Goal: Information Seeking & Learning: Learn about a topic

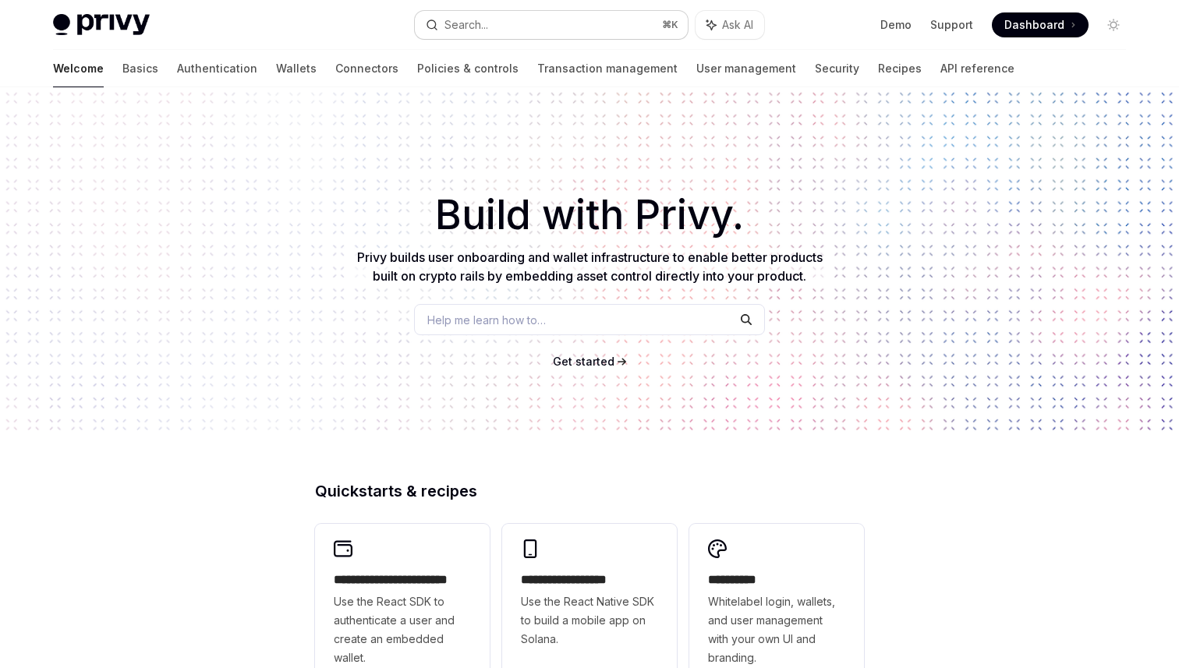
click at [541, 20] on button "Search... ⌘ K" at bounding box center [551, 25] width 273 height 28
type textarea "*"
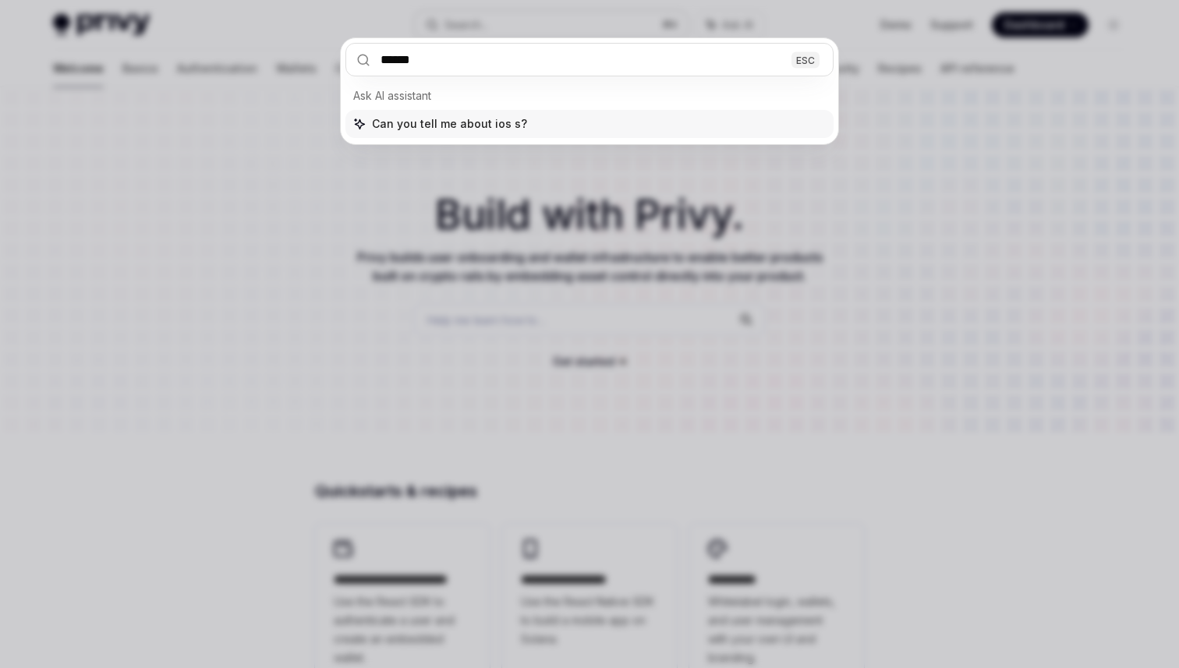
type input "*******"
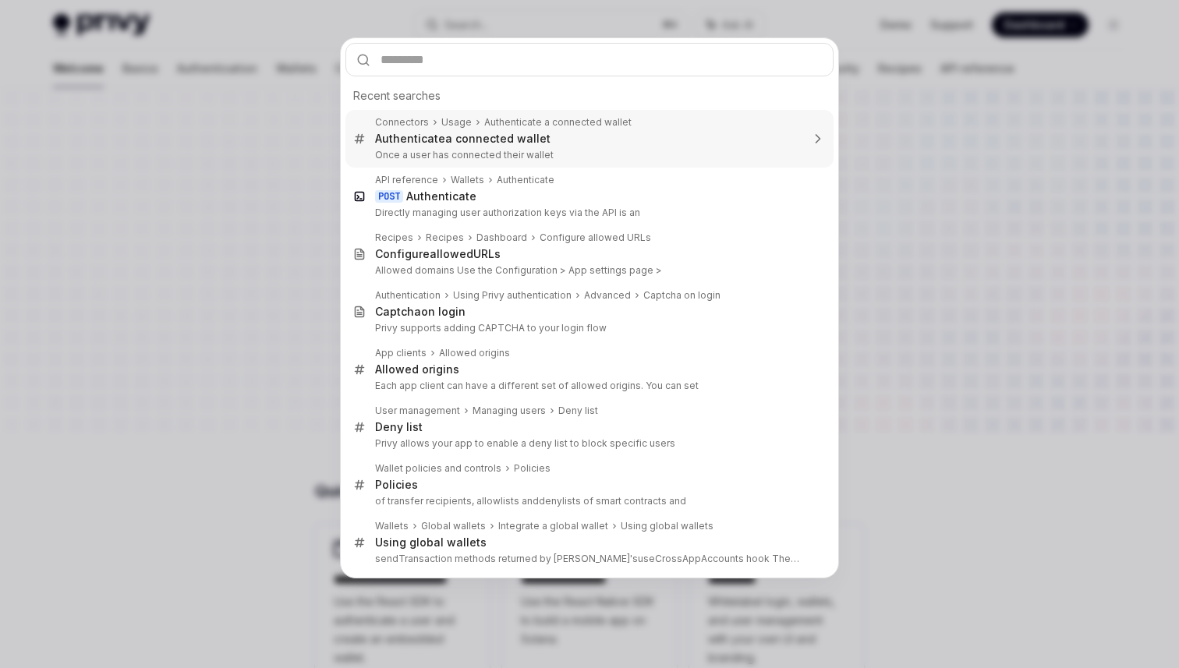
type input "*"
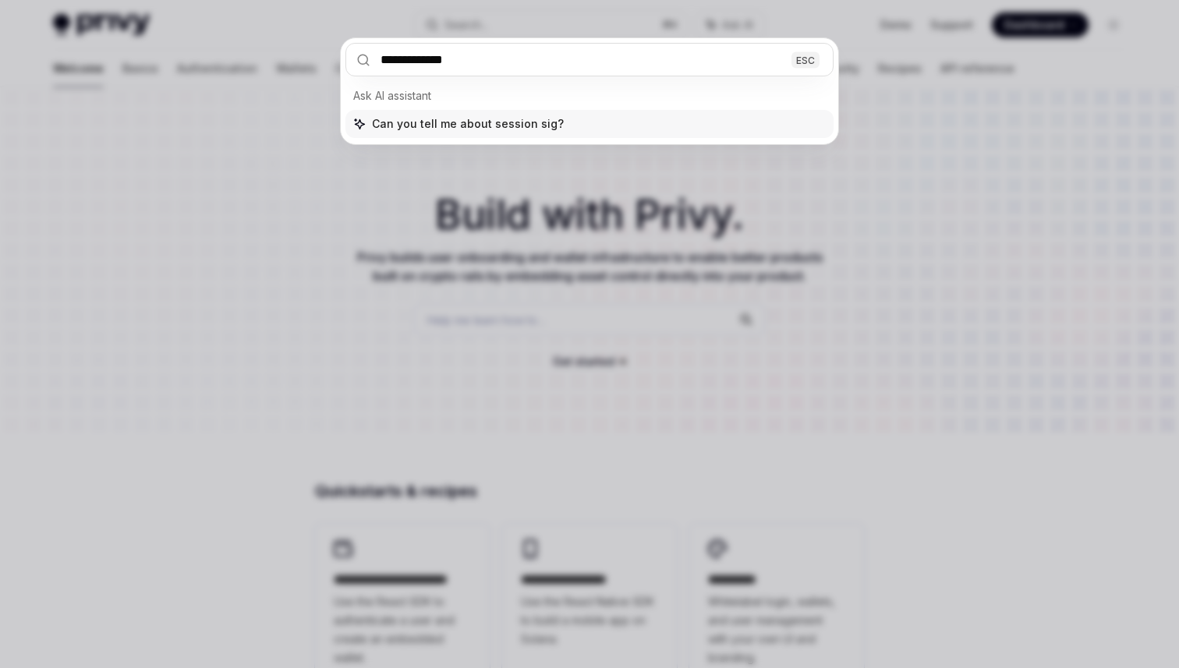
type input "**********"
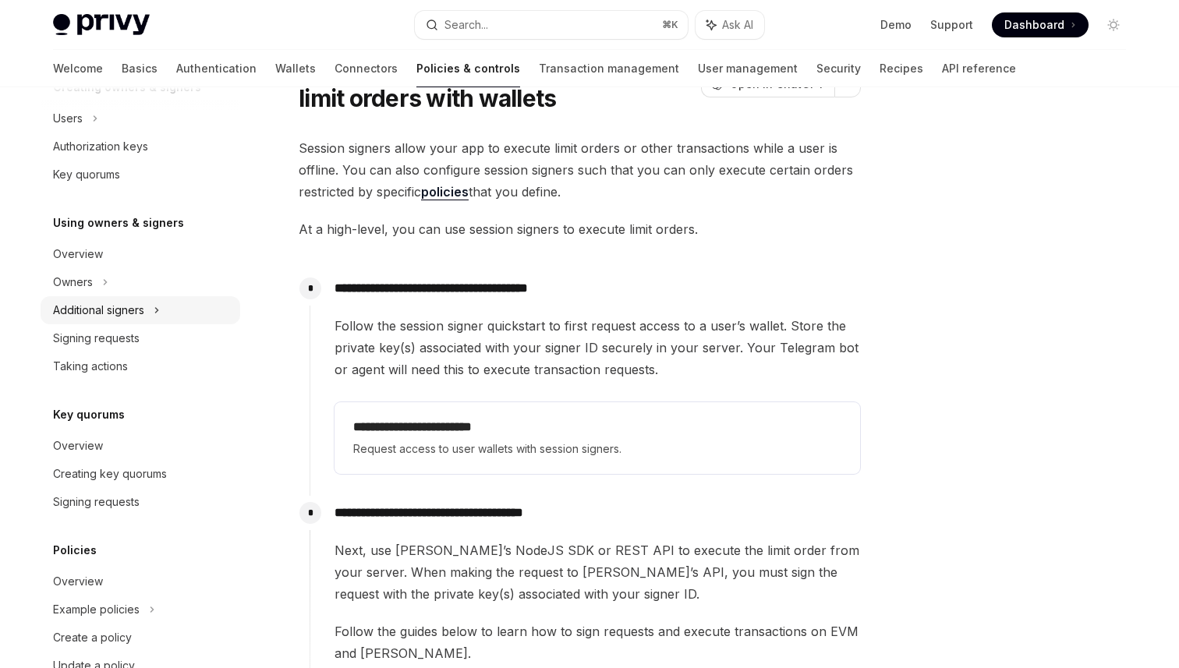
scroll to position [514, 0]
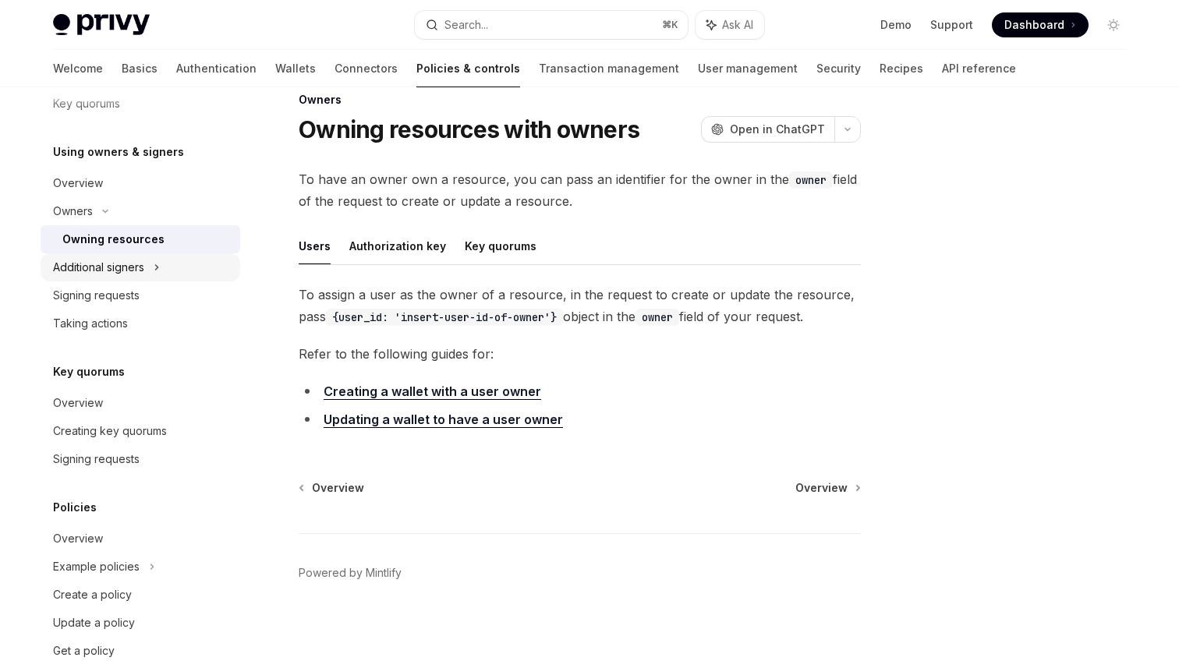
click at [124, 257] on div "Additional signers" at bounding box center [141, 267] width 200 height 28
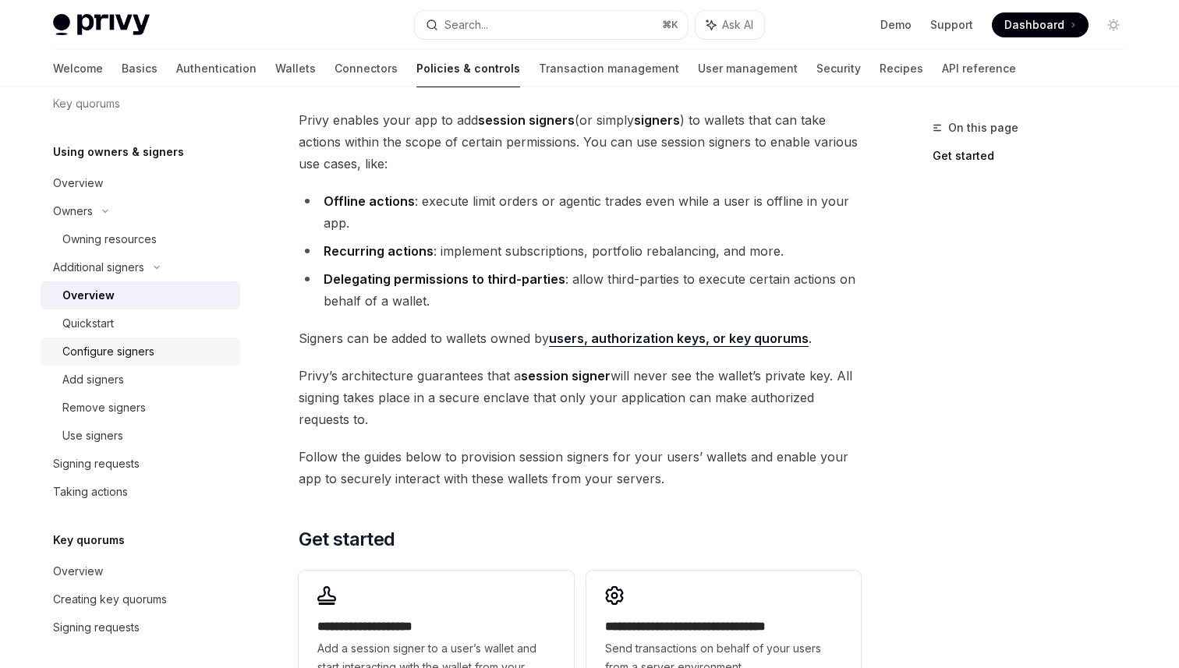
click at [122, 350] on div "Configure signers" at bounding box center [108, 351] width 92 height 19
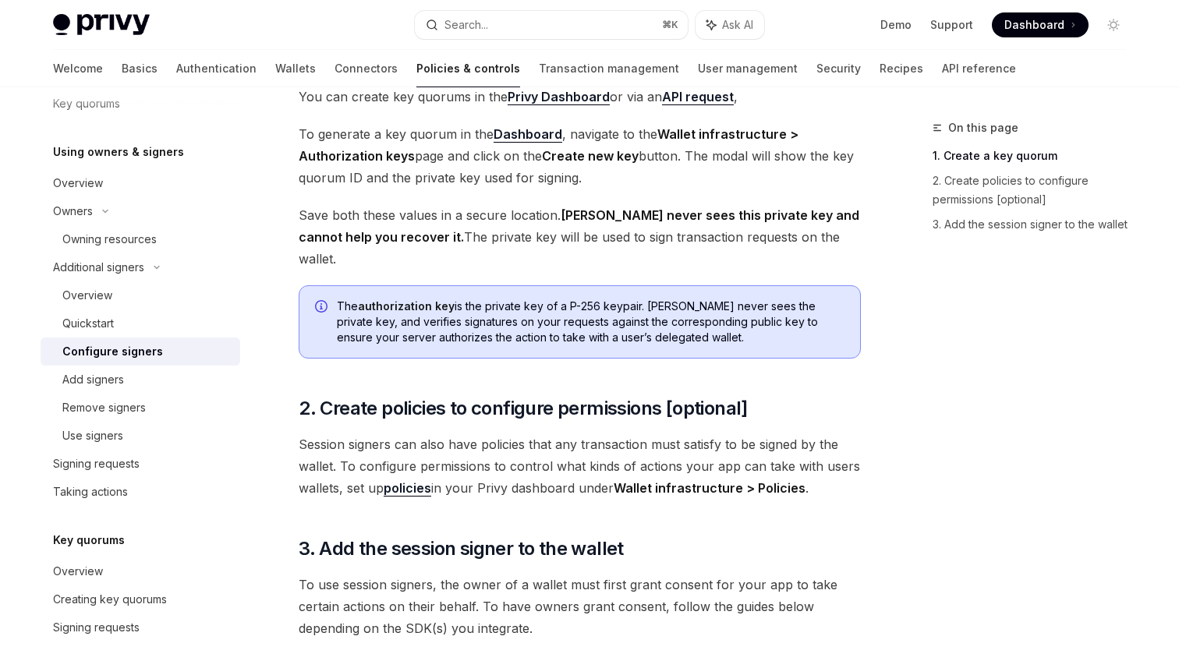
scroll to position [470, 0]
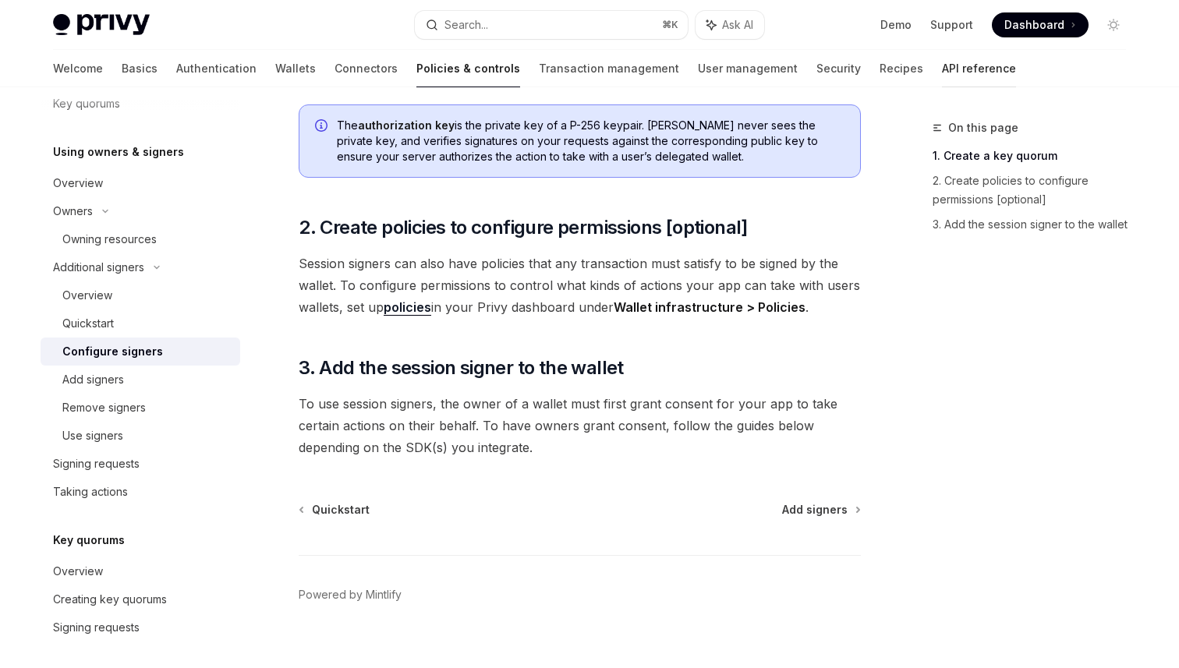
click at [942, 76] on link "API reference" at bounding box center [979, 68] width 74 height 37
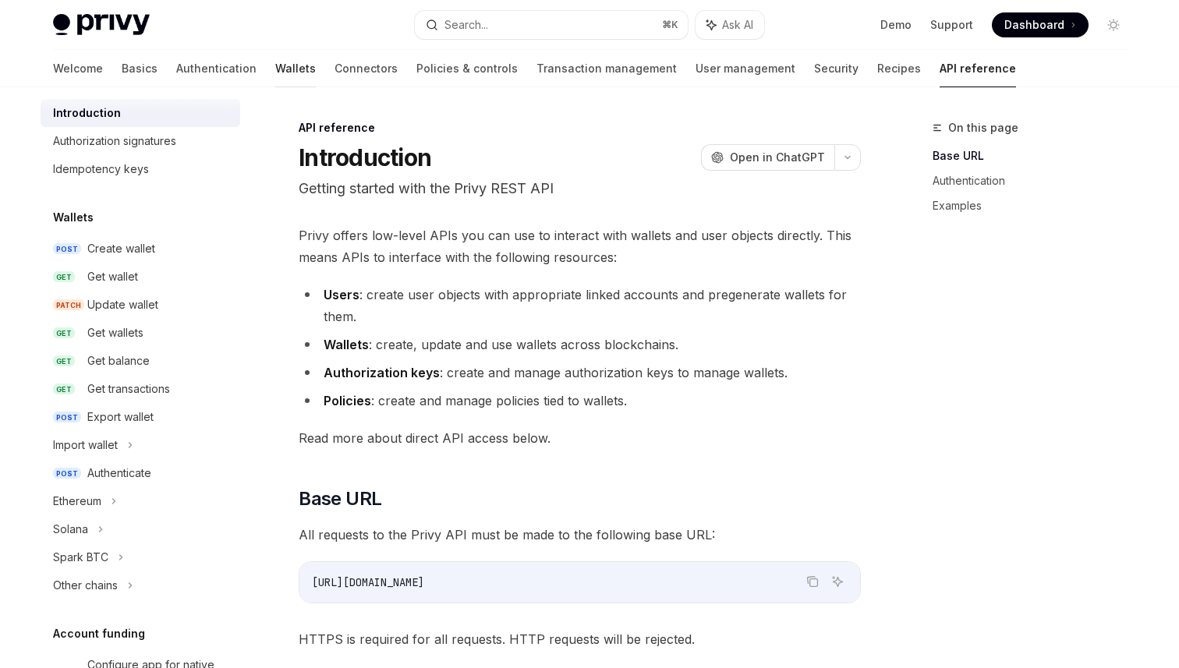
click at [275, 66] on link "Wallets" at bounding box center [295, 68] width 41 height 37
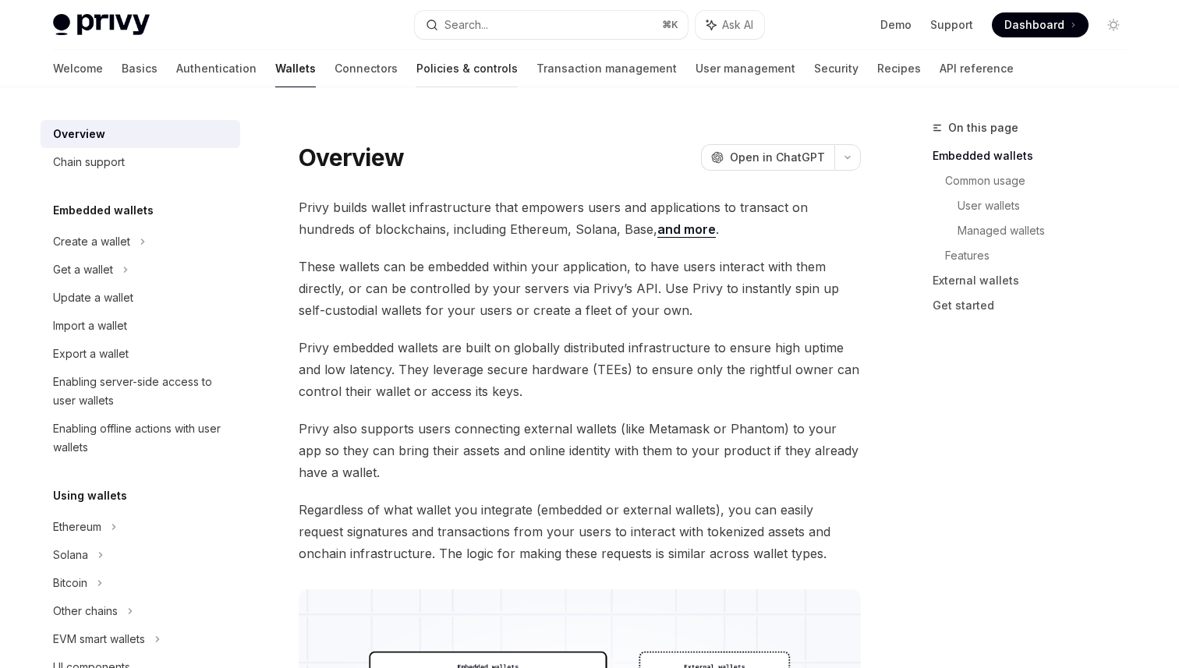
click at [417, 65] on link "Policies & controls" at bounding box center [467, 68] width 101 height 37
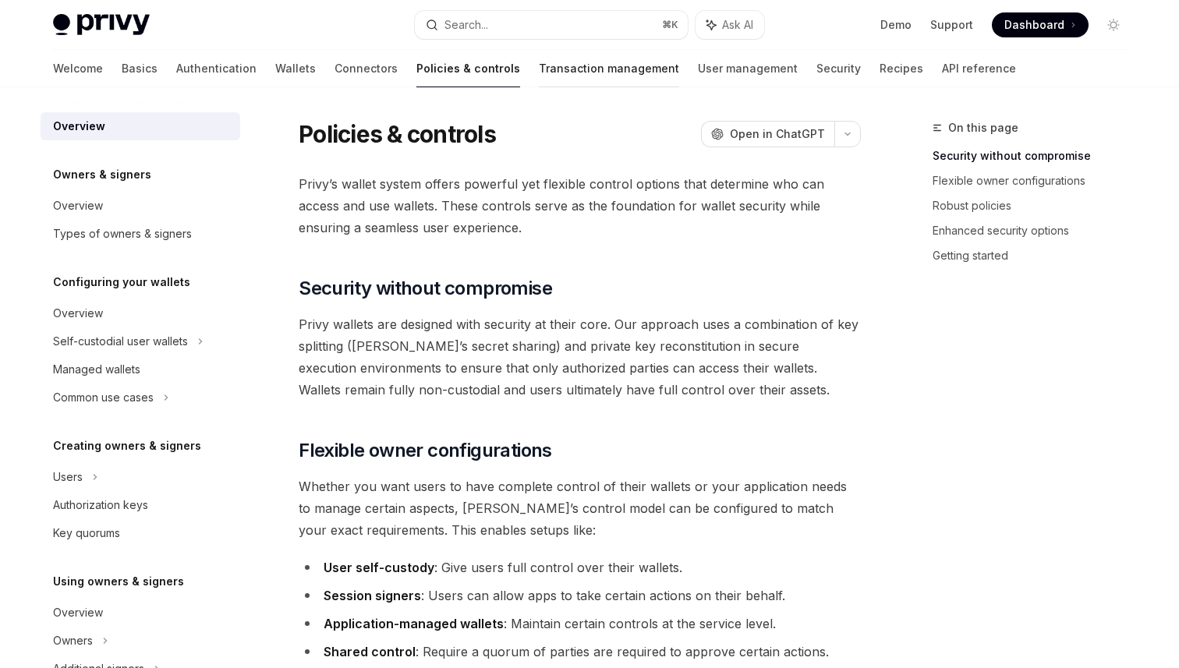
click at [539, 70] on link "Transaction management" at bounding box center [609, 68] width 140 height 37
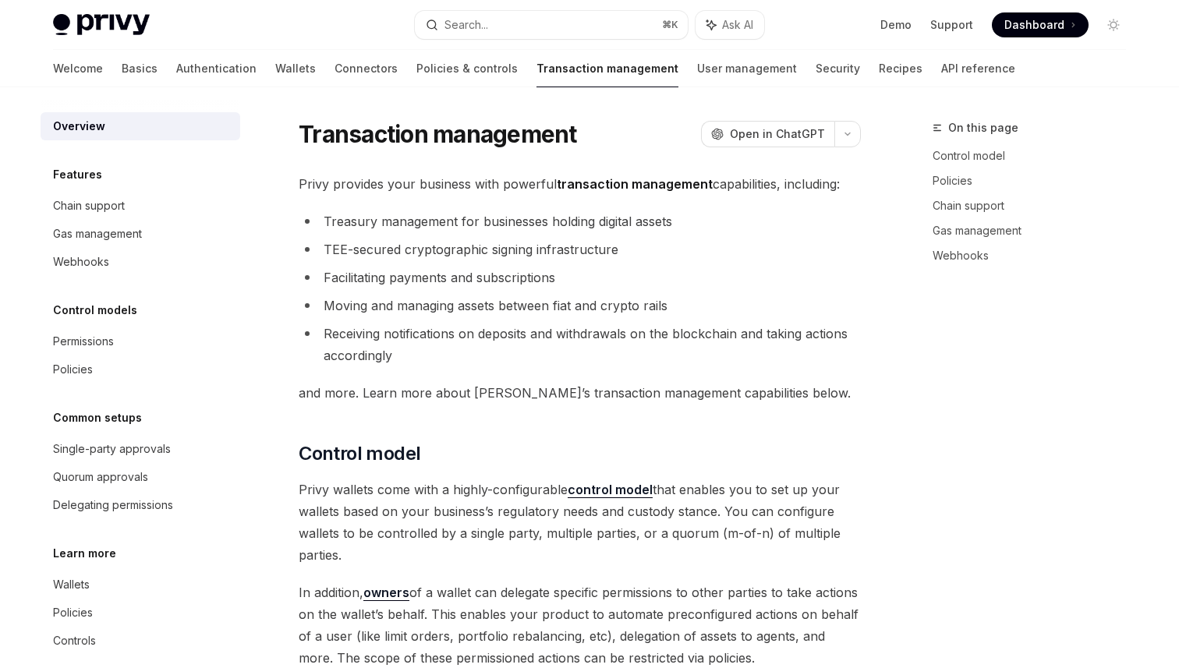
type textarea "*"
click at [362, 18] on div "Privy Docs home page" at bounding box center [227, 25] width 349 height 22
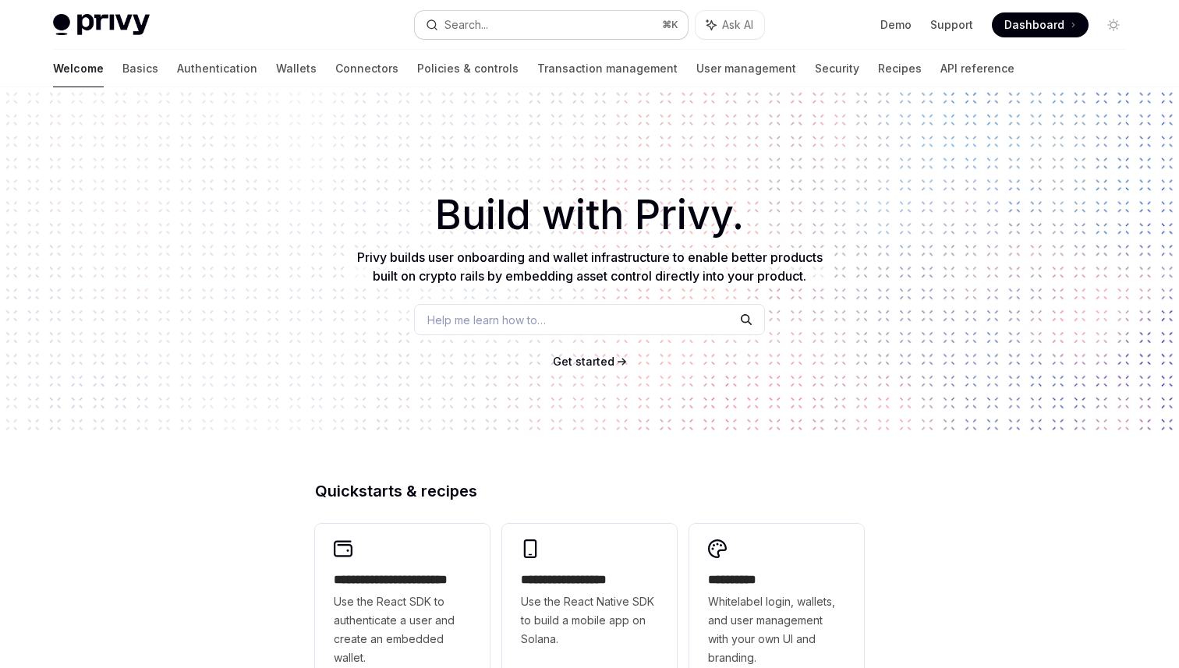
drag, startPoint x: 0, startPoint y: 0, endPoint x: 438, endPoint y: 17, distance: 438.7
click at [438, 17] on div "Search..." at bounding box center [457, 25] width 62 height 19
type textarea "*"
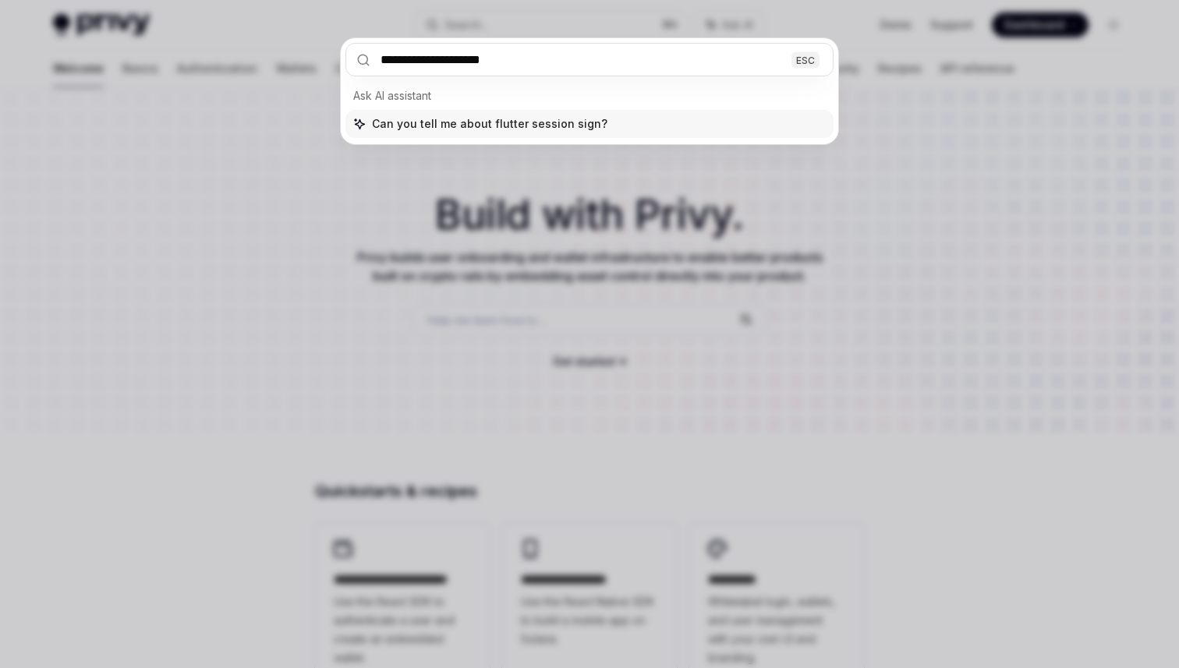
type input "**********"
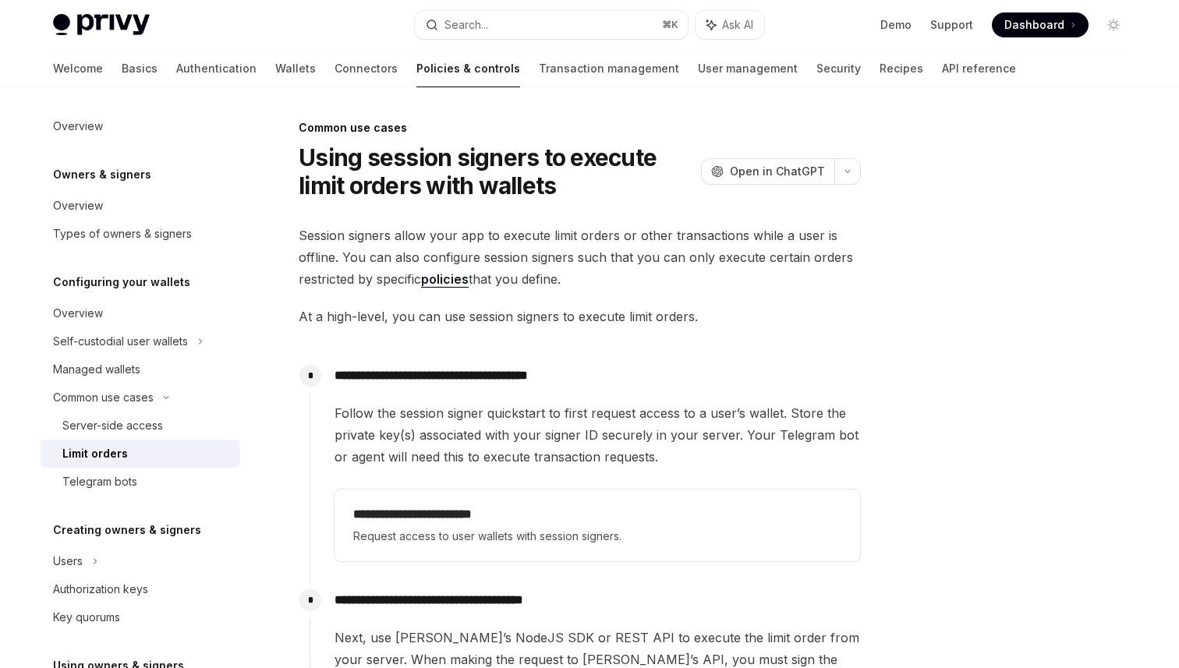
scroll to position [87, 0]
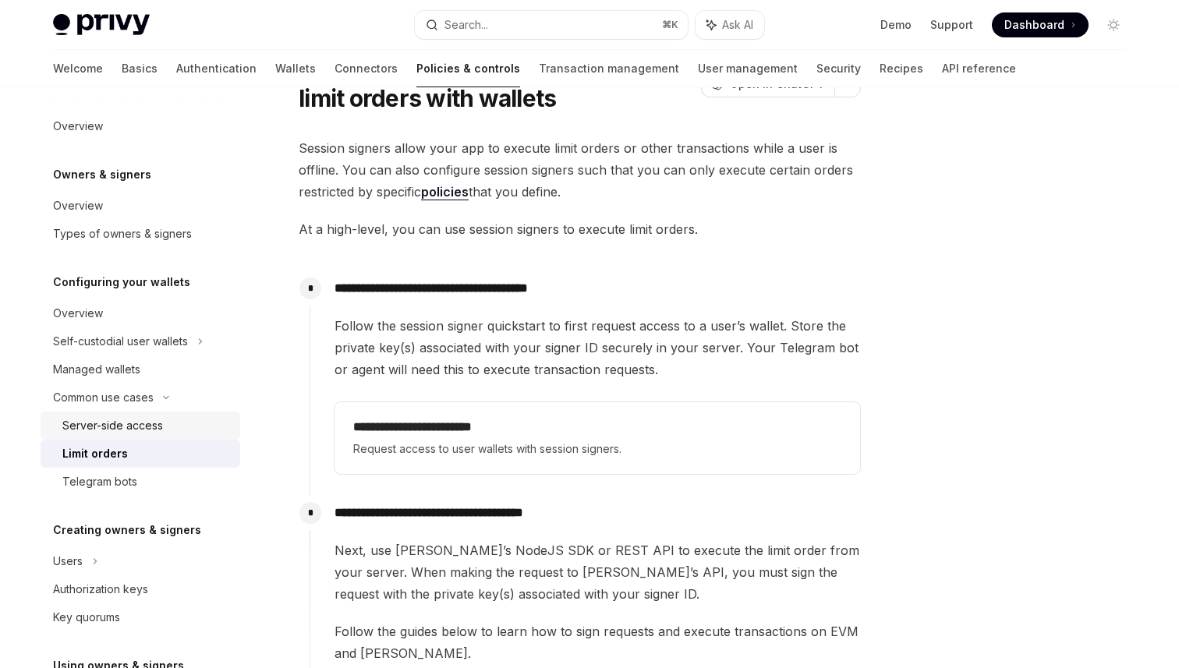
click at [151, 417] on div "Server-side access" at bounding box center [112, 426] width 101 height 19
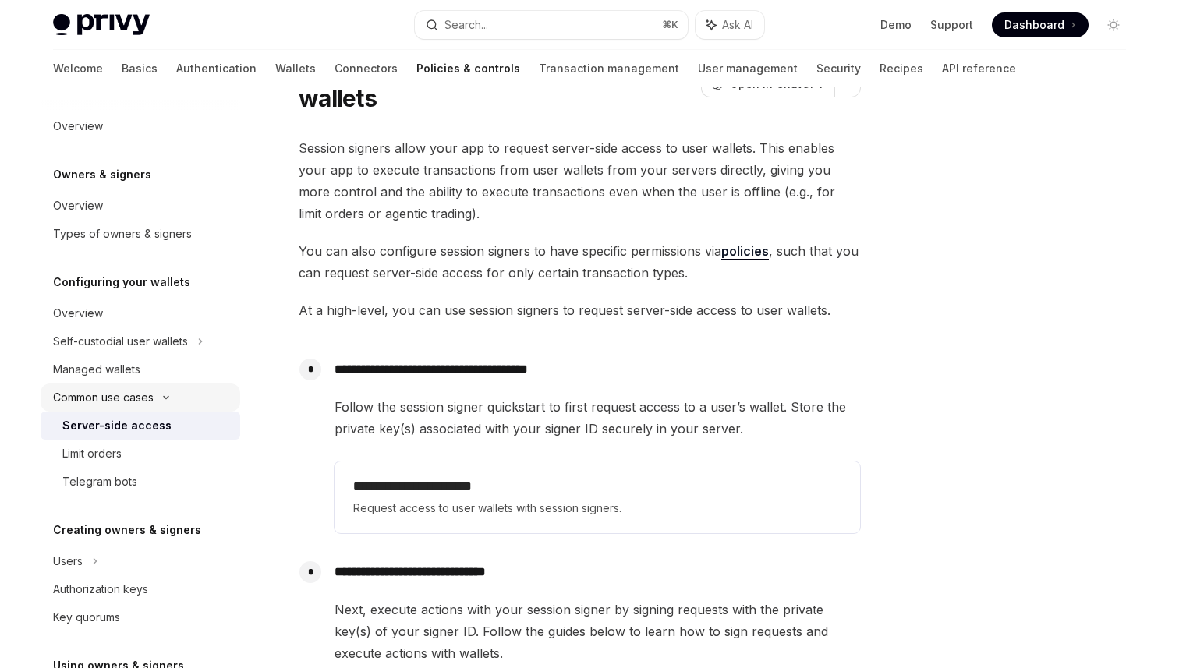
click at [153, 395] on div "Common use cases" at bounding box center [103, 397] width 101 height 19
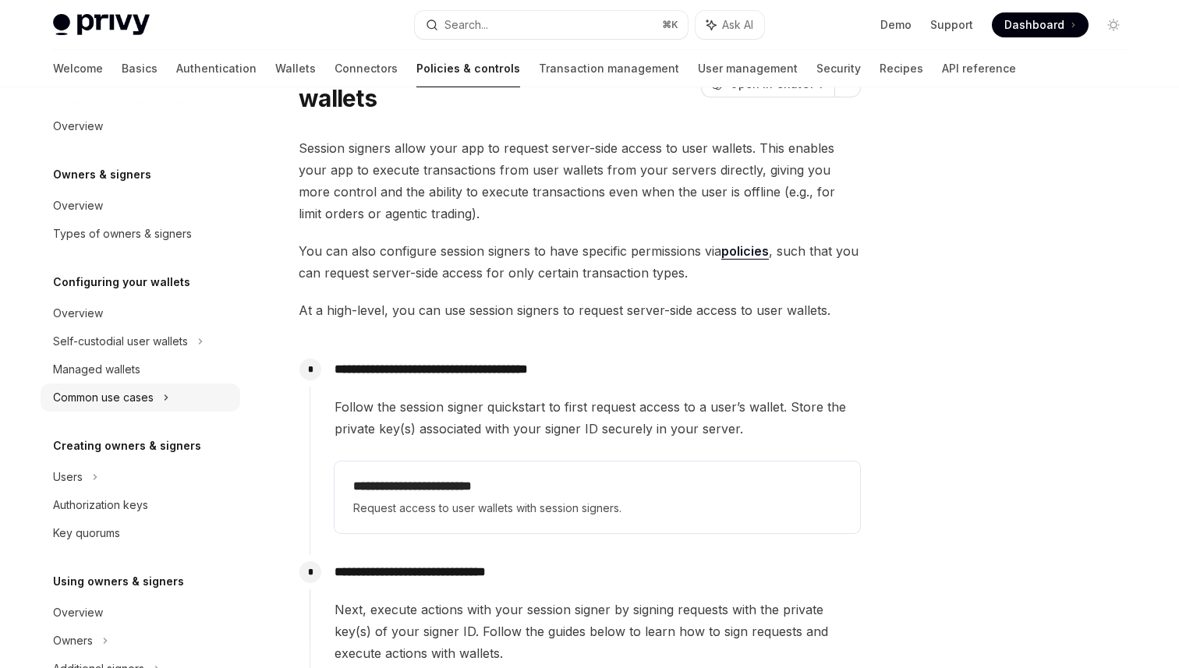
click at [140, 406] on div "Common use cases" at bounding box center [103, 397] width 101 height 19
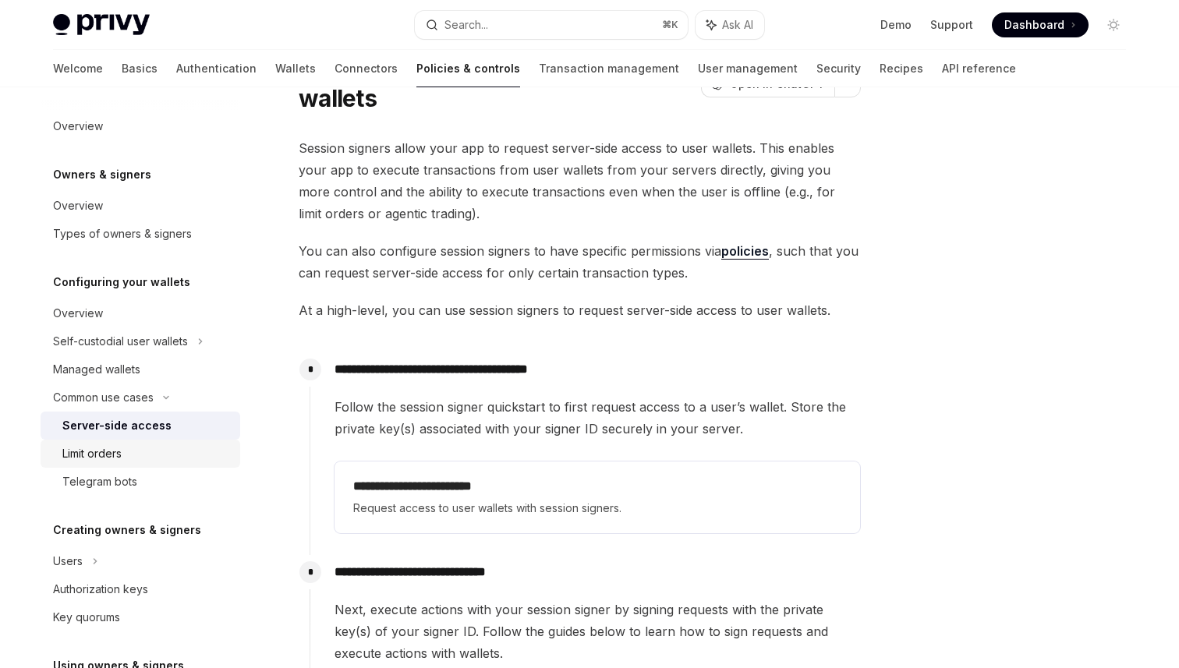
click at [140, 455] on div "Limit orders" at bounding box center [146, 454] width 168 height 19
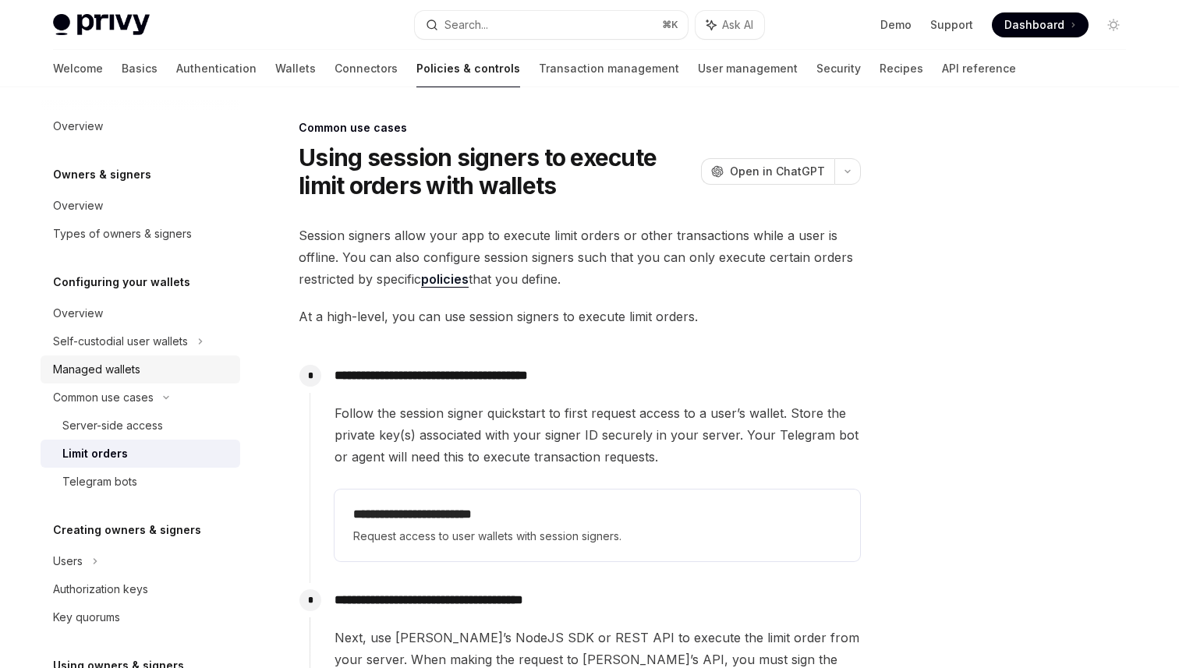
click at [98, 376] on div "Managed wallets" at bounding box center [96, 369] width 87 height 19
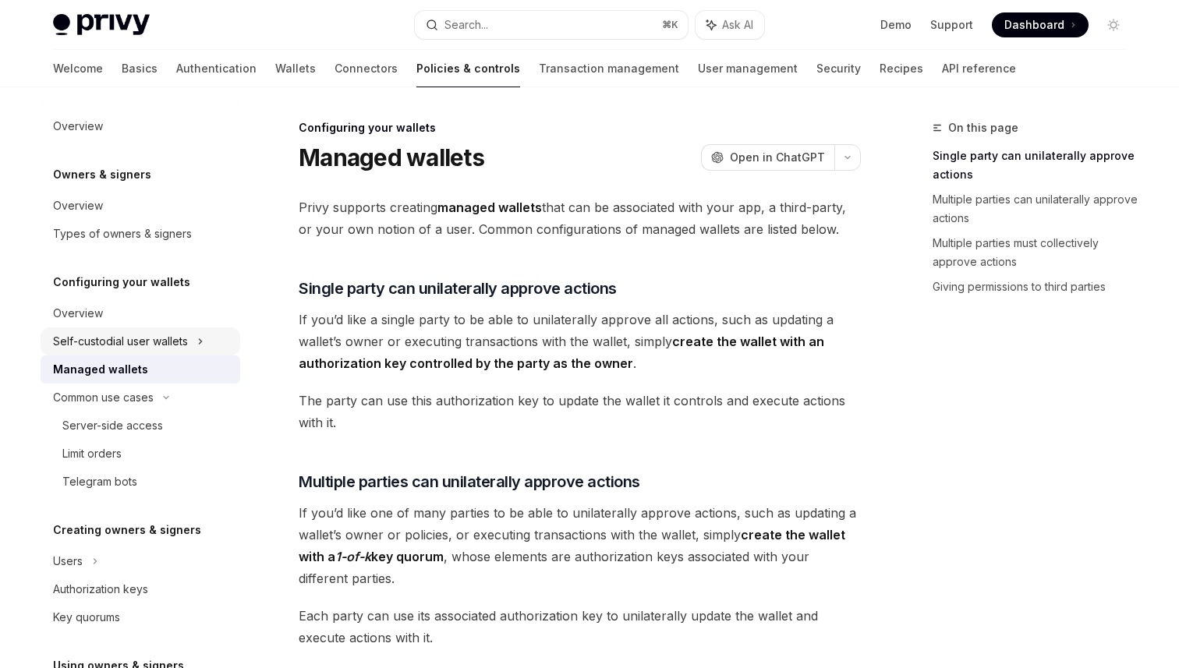
click at [179, 335] on div "Self-custodial user wallets" at bounding box center [120, 341] width 135 height 19
type textarea "*"
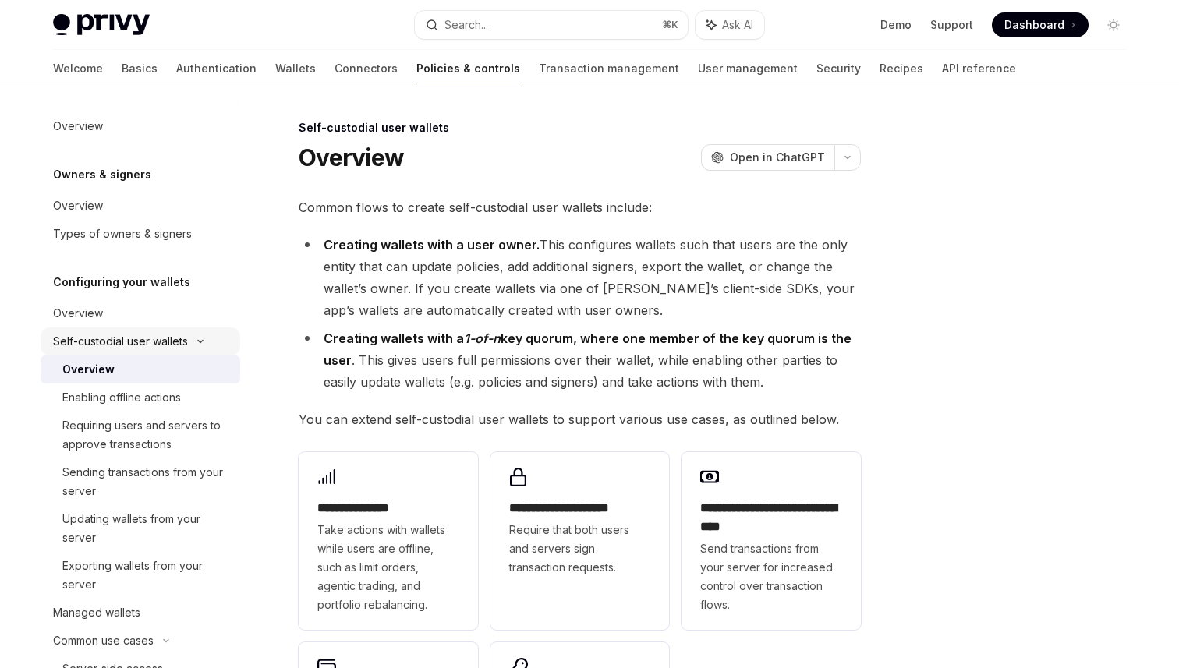
click at [181, 337] on div "Self-custodial user wallets" at bounding box center [120, 341] width 135 height 19
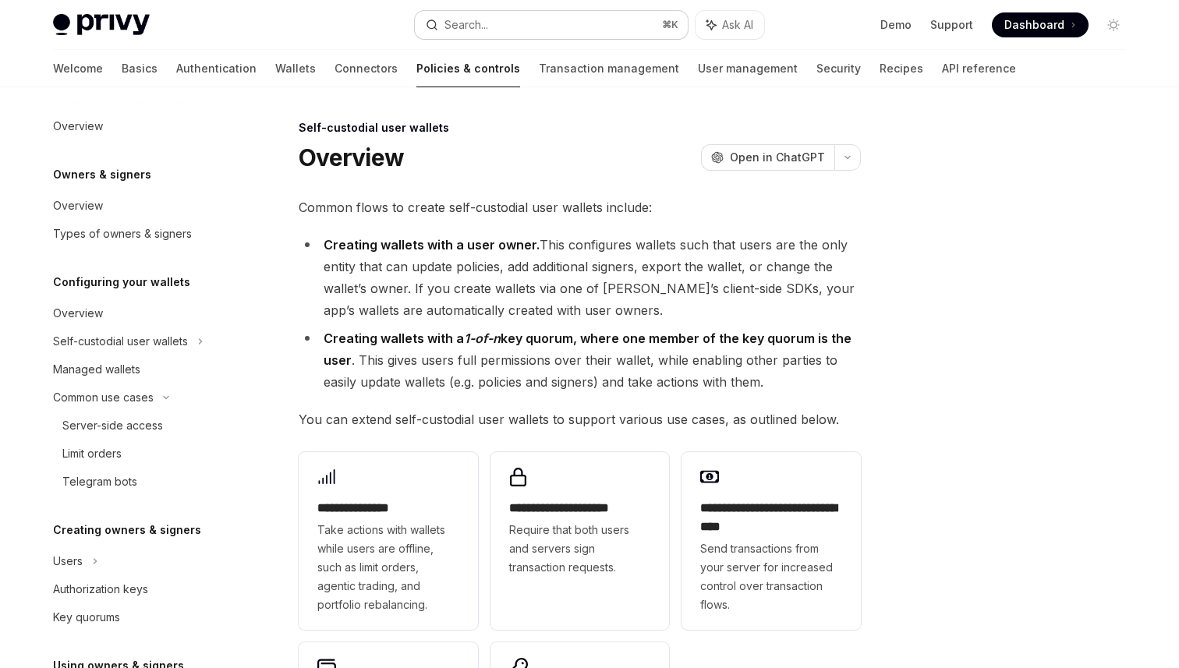
click at [483, 16] on div "Search..." at bounding box center [467, 25] width 44 height 19
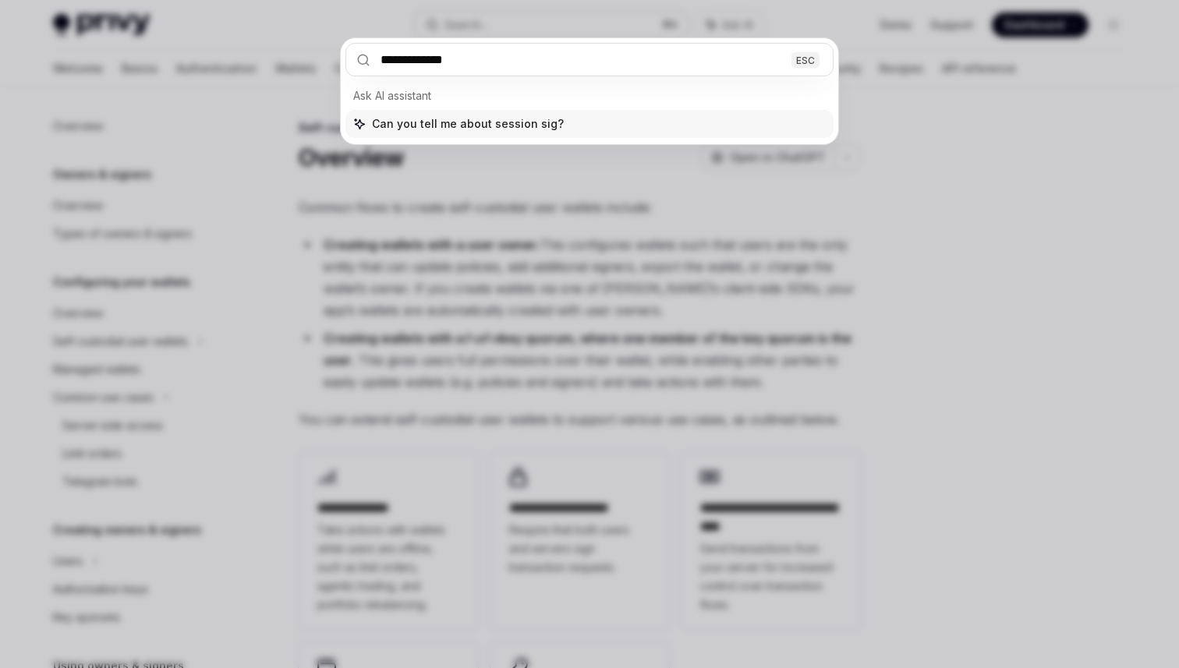
type input "**********"
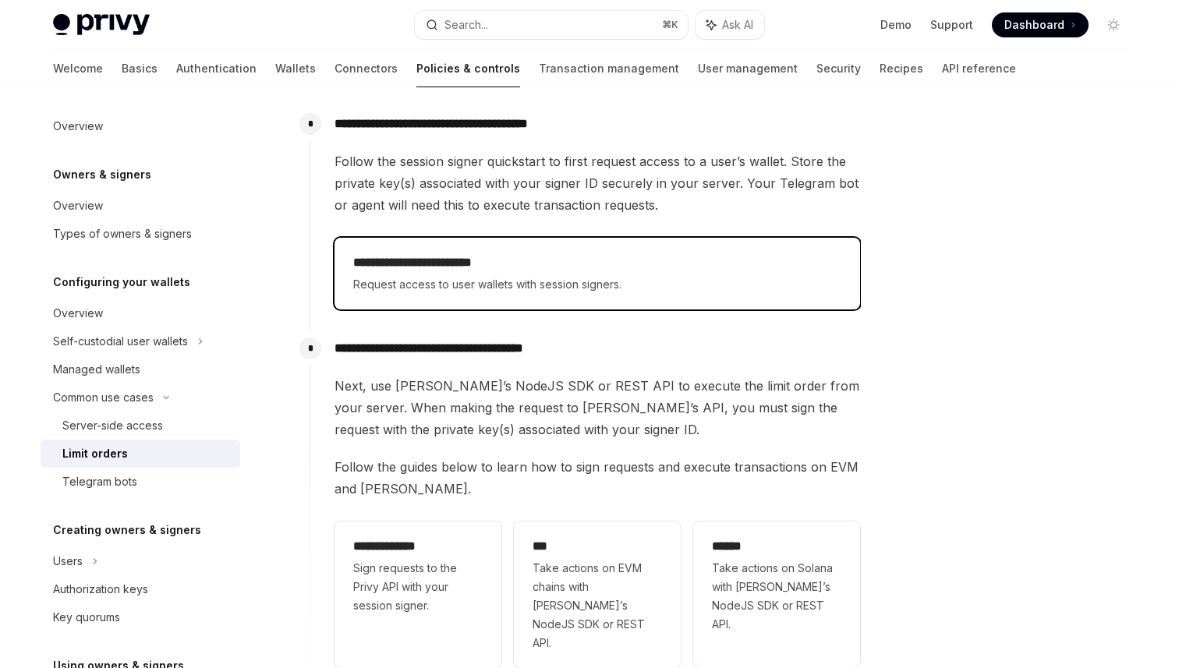
scroll to position [243, 0]
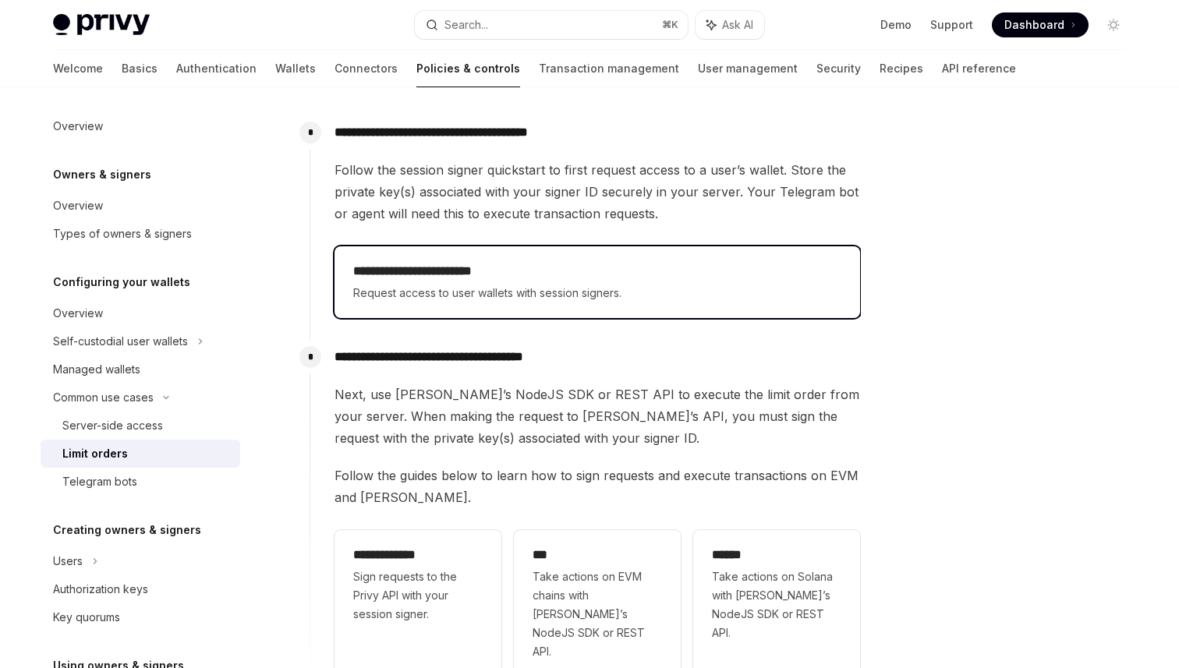
click at [502, 236] on div "**********" at bounding box center [598, 241] width 526 height 165
click at [501, 276] on h2 "**********" at bounding box center [597, 271] width 488 height 19
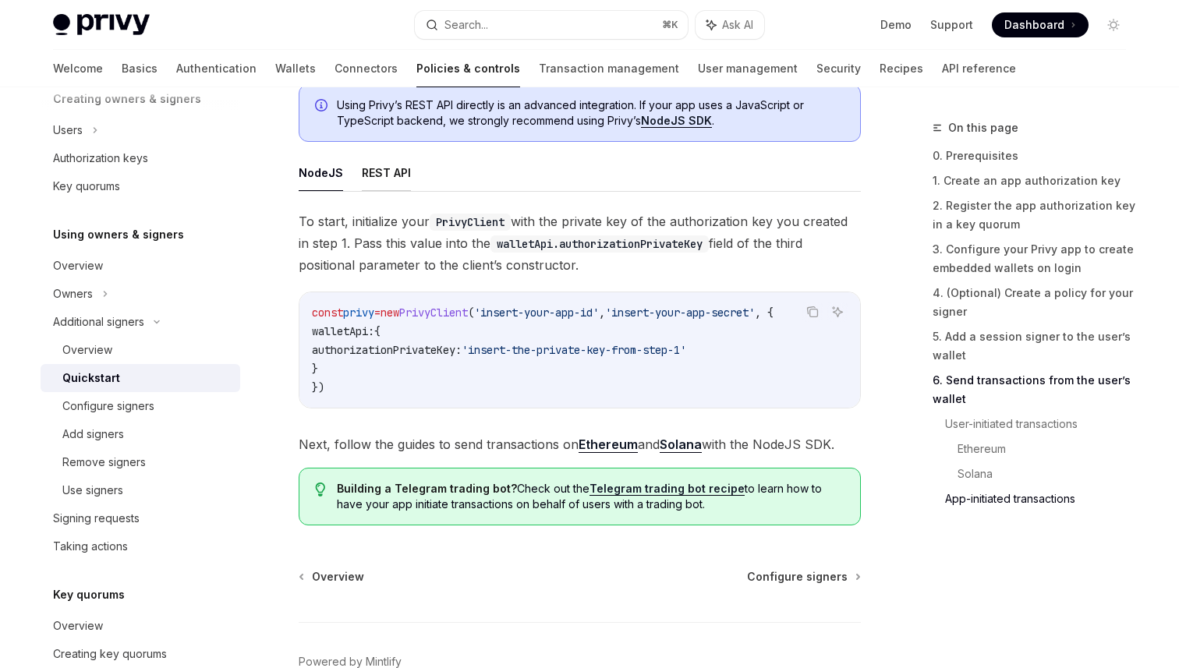
scroll to position [4070, 0]
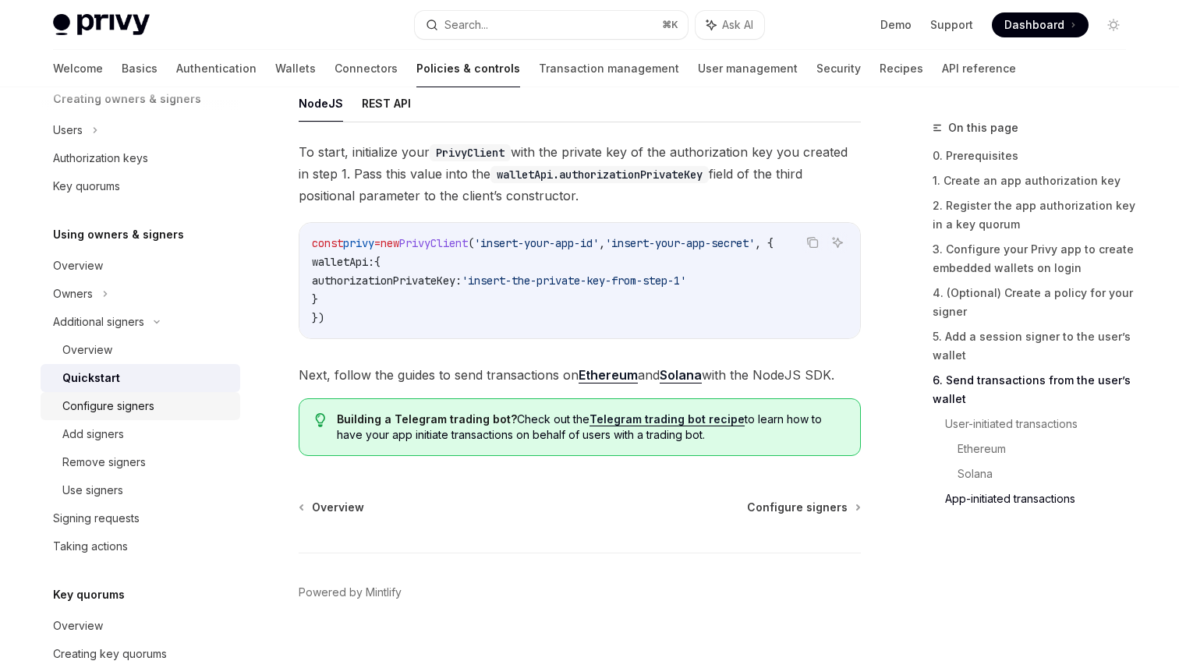
click at [109, 407] on div "Configure signers" at bounding box center [108, 406] width 92 height 19
type textarea "*"
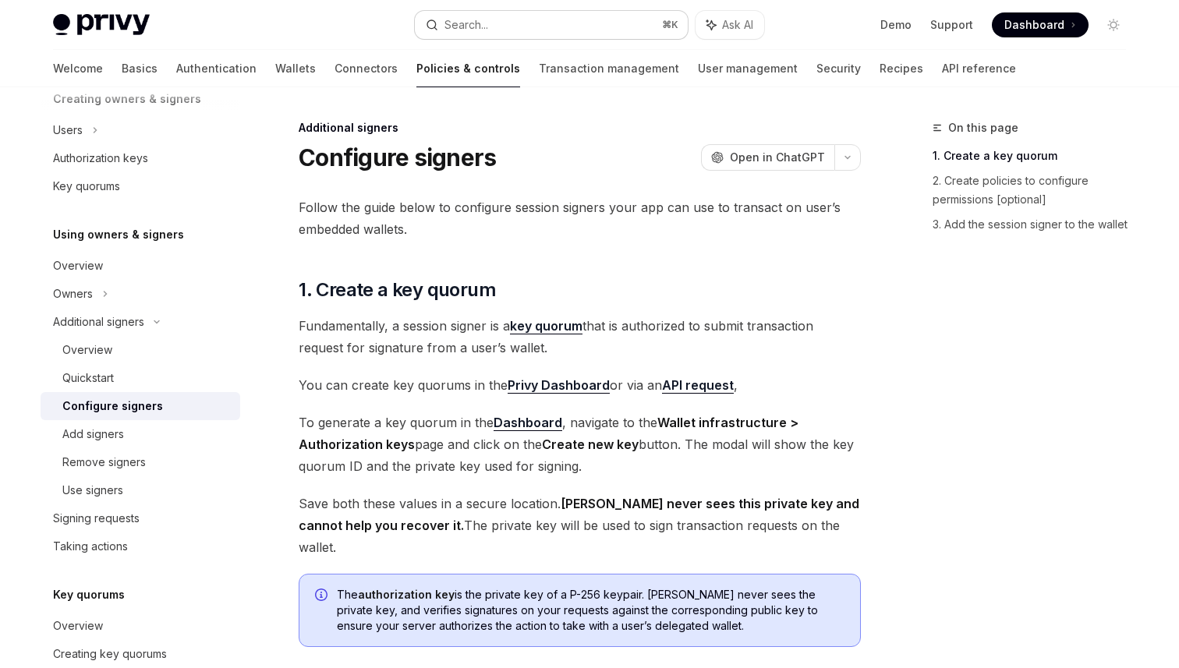
click at [568, 29] on button "Search... ⌘ K" at bounding box center [551, 25] width 273 height 28
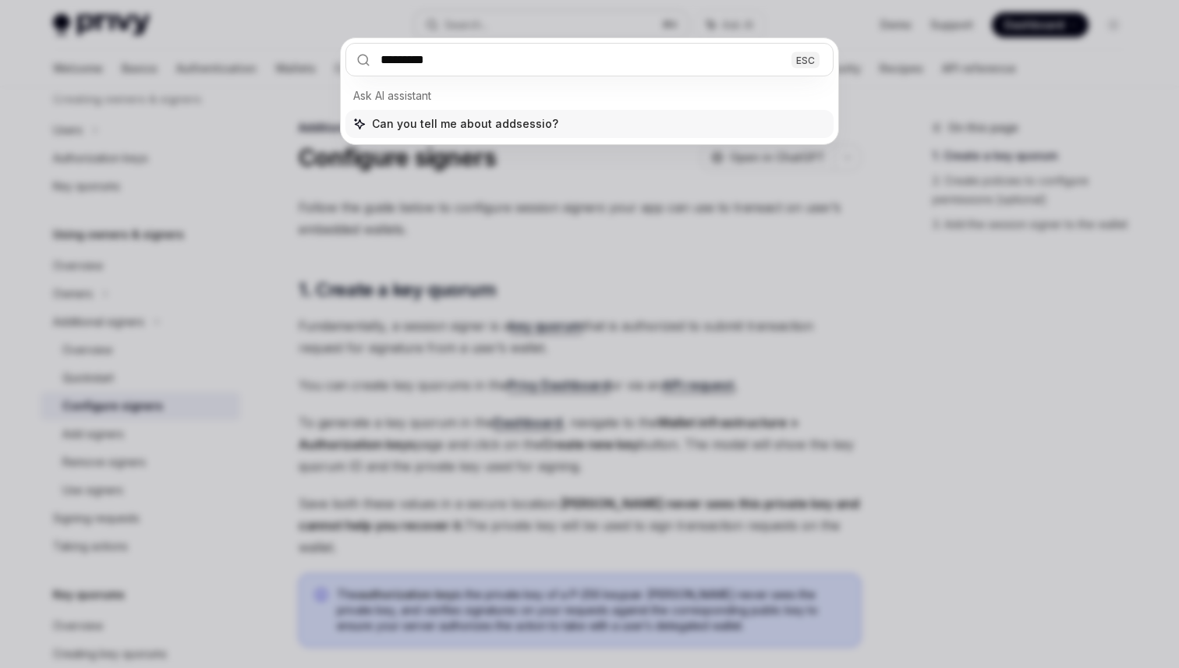
type input "*********"
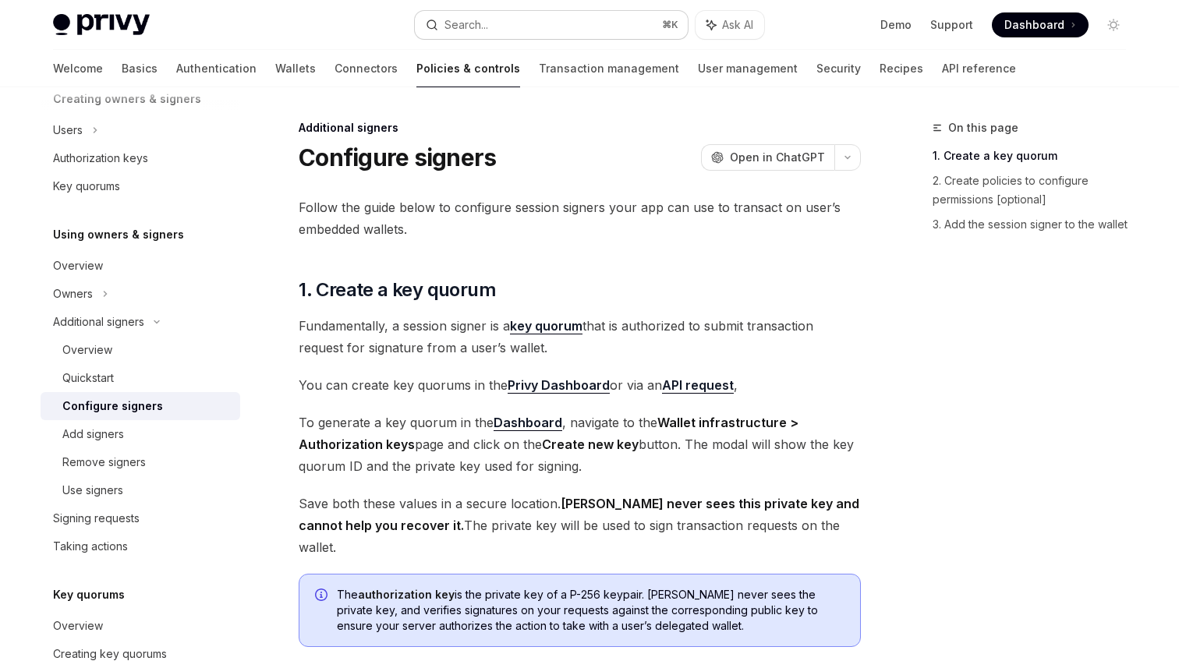
click at [549, 29] on button "Search... ⌘ K" at bounding box center [551, 25] width 273 height 28
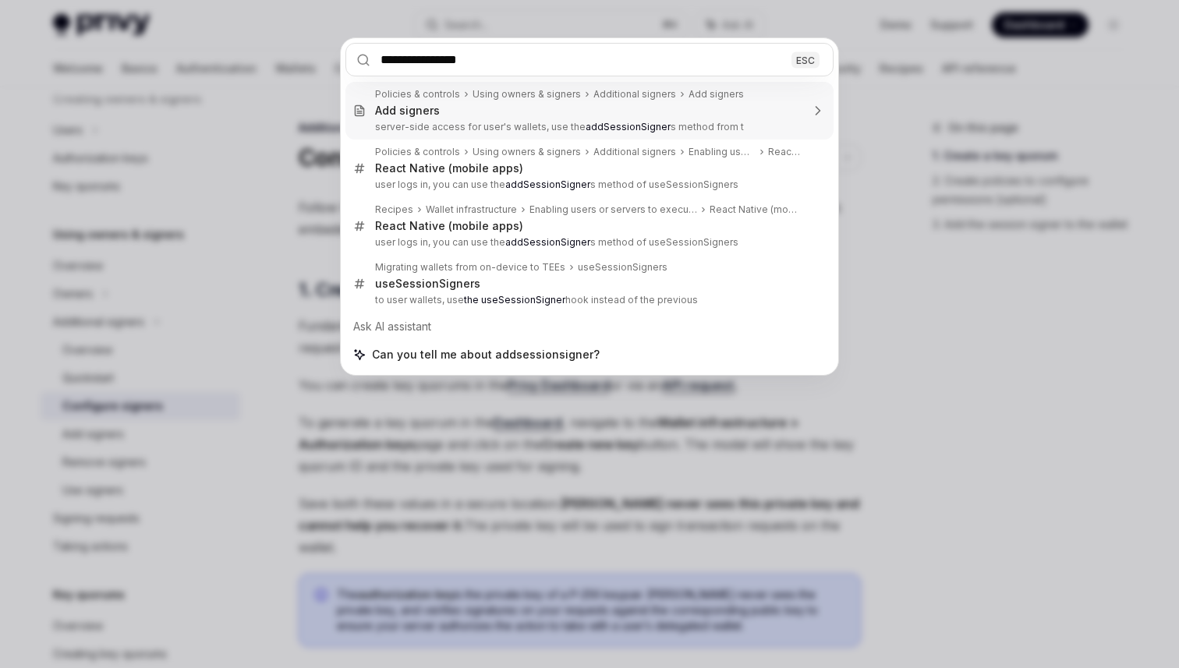
type input "**********"
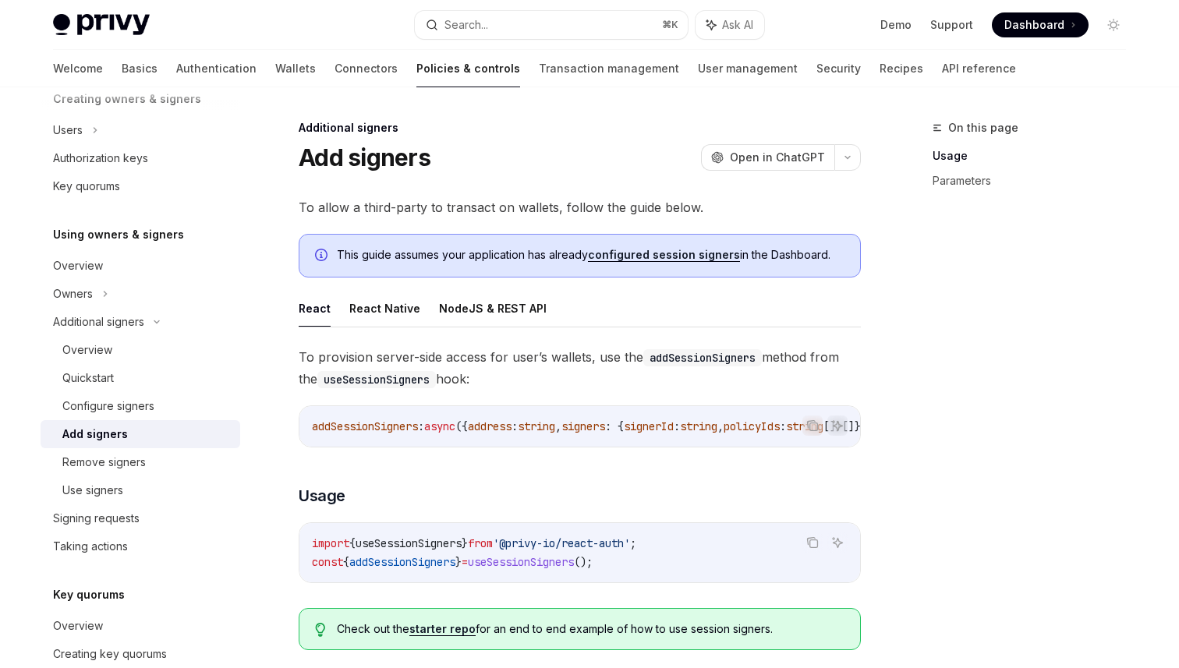
scroll to position [87, 0]
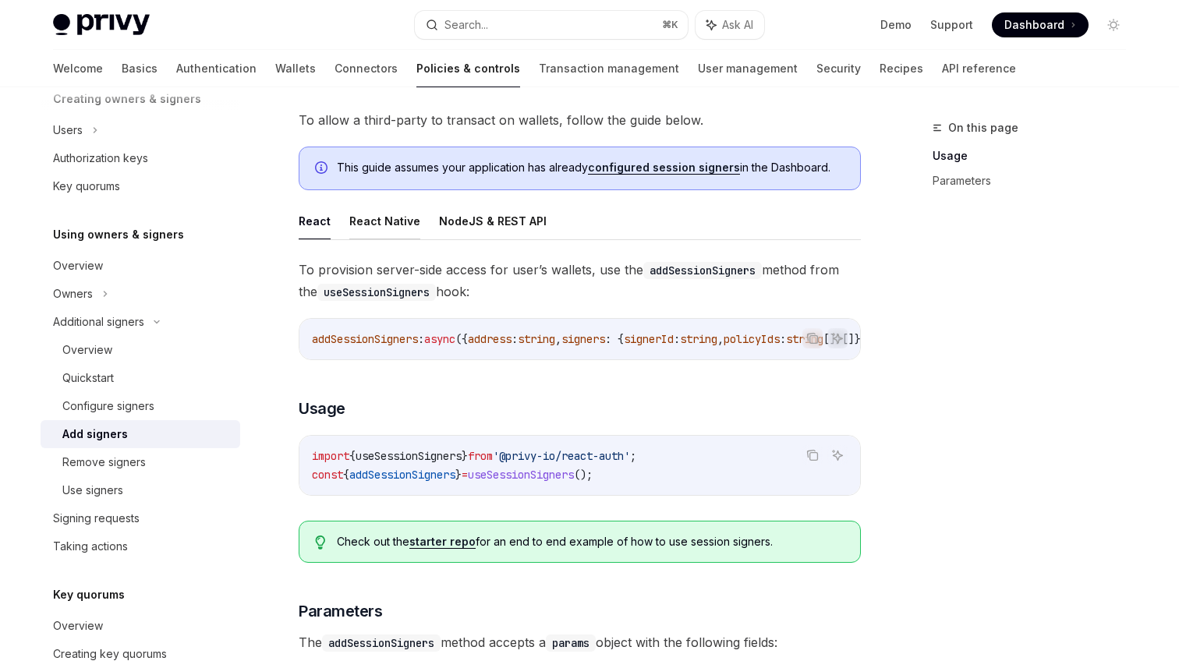
click at [396, 225] on button "React Native" at bounding box center [384, 221] width 71 height 37
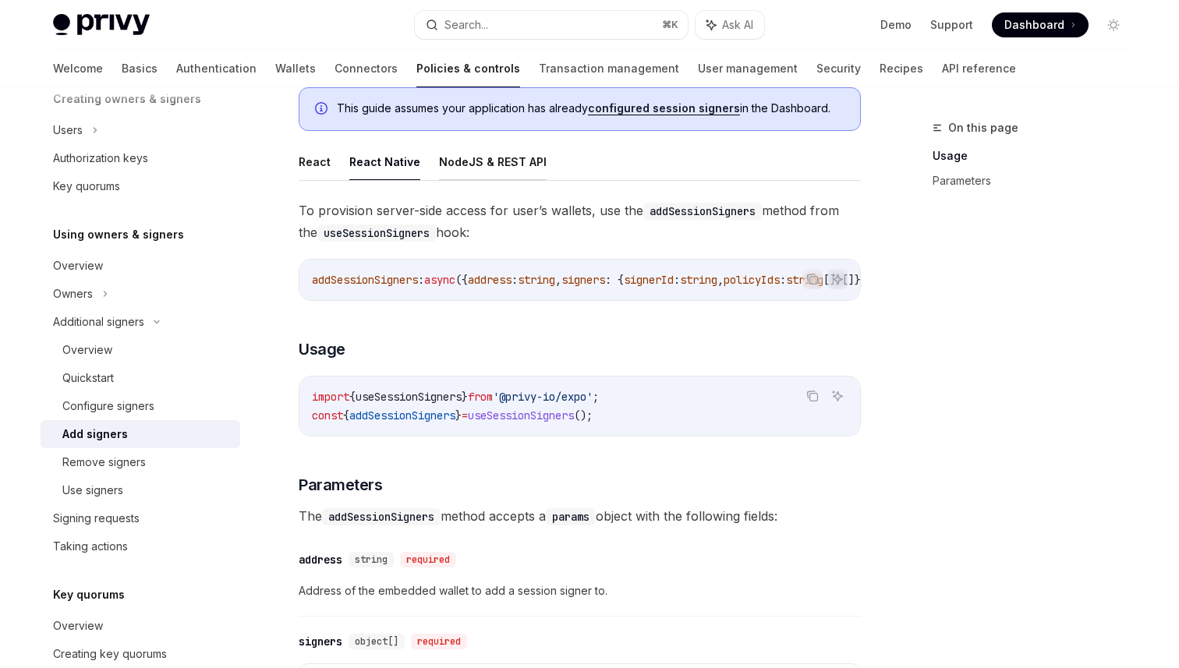
scroll to position [197, 0]
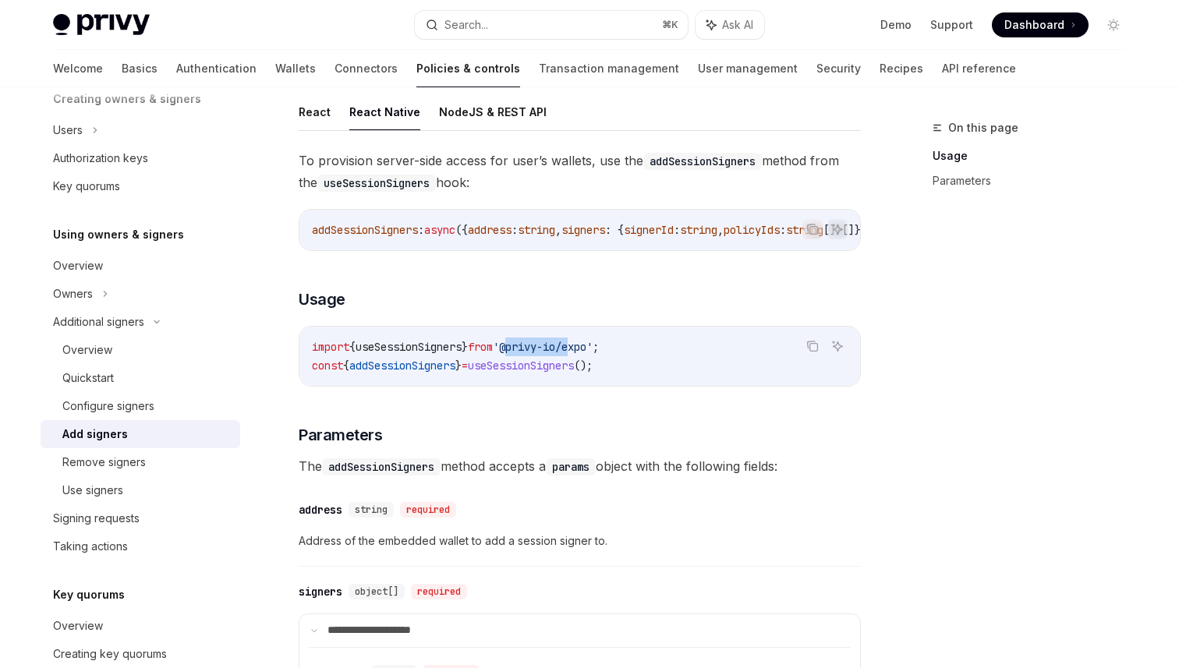
drag, startPoint x: 528, startPoint y: 350, endPoint x: 591, endPoint y: 350, distance: 63.2
click at [591, 350] on span "'@privy-io/expo'" at bounding box center [543, 347] width 100 height 14
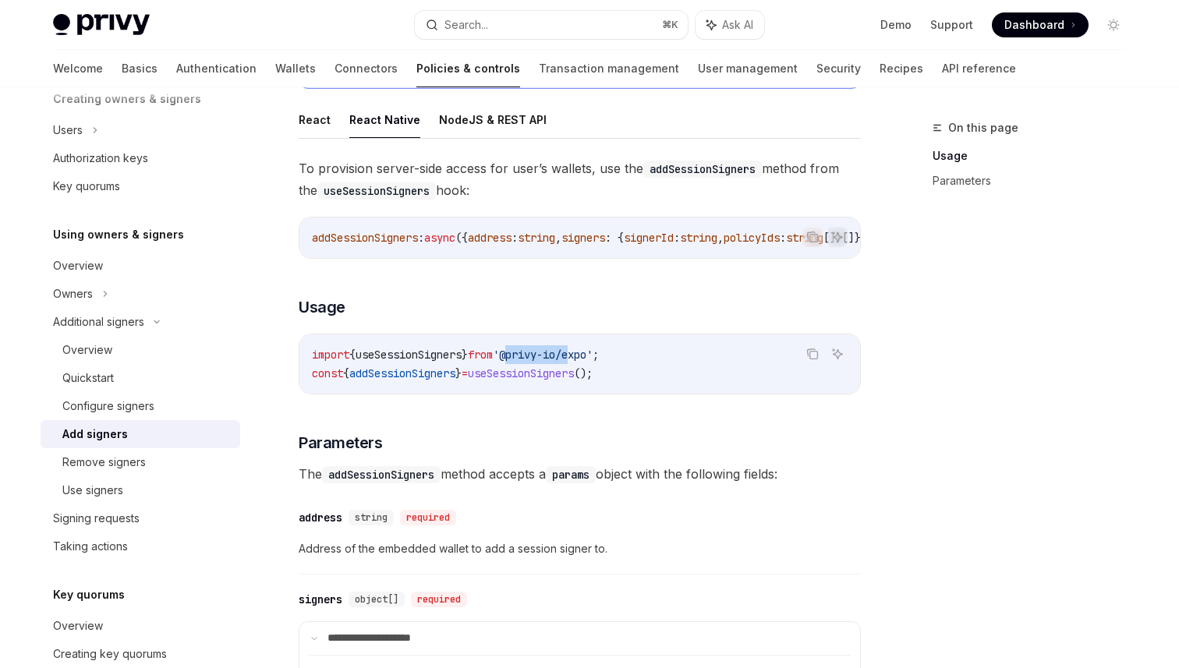
scroll to position [192, 0]
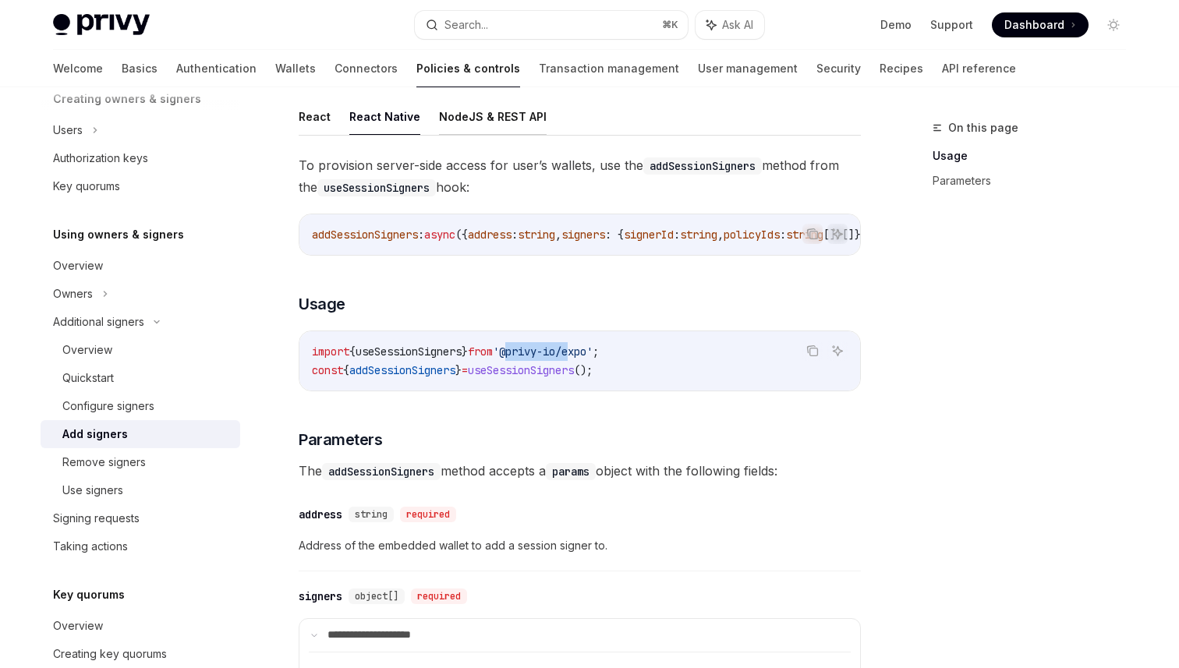
click at [483, 115] on button "NodeJS & REST API" at bounding box center [493, 116] width 108 height 37
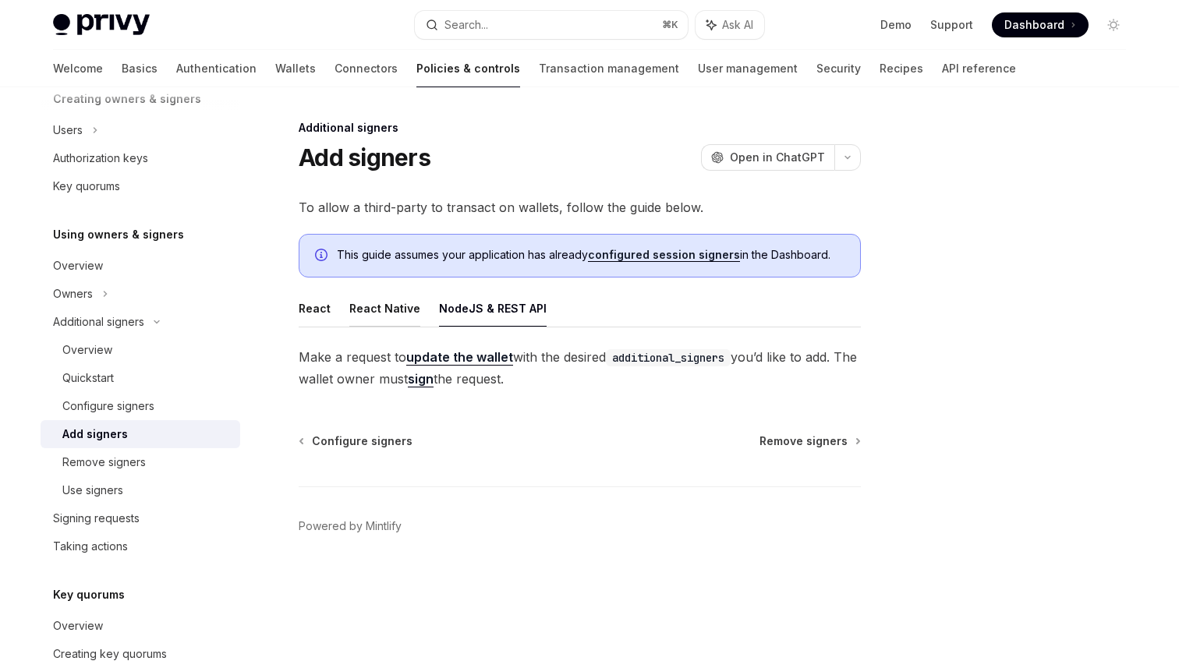
click at [409, 317] on button "React Native" at bounding box center [384, 308] width 71 height 37
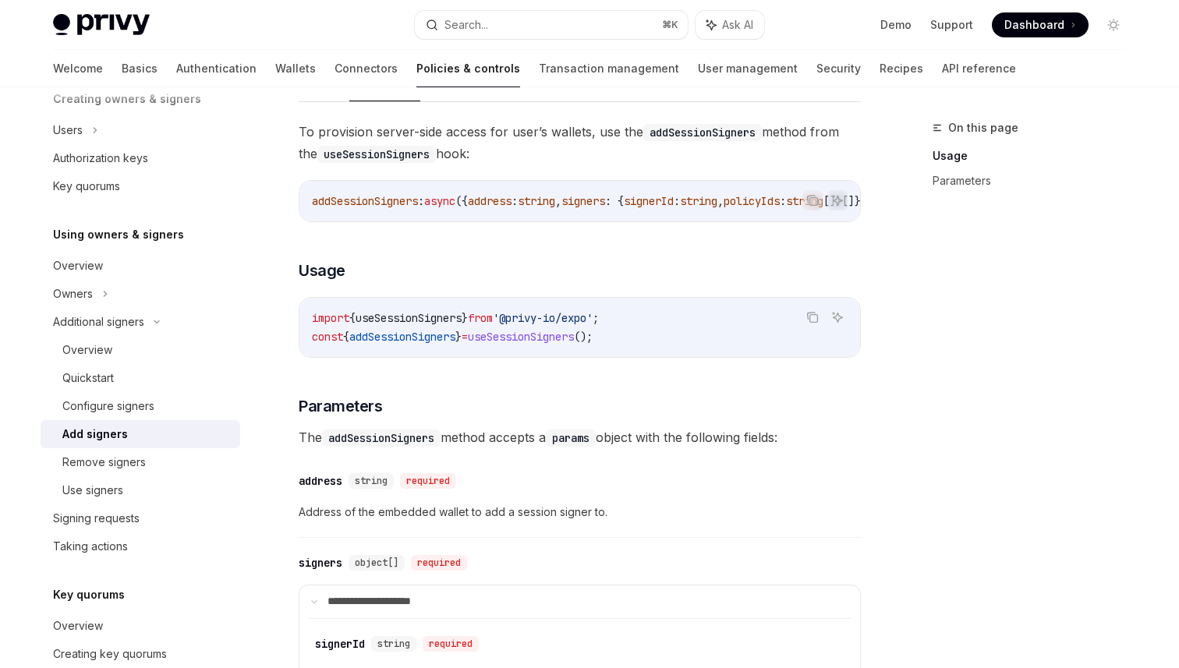
scroll to position [202, 0]
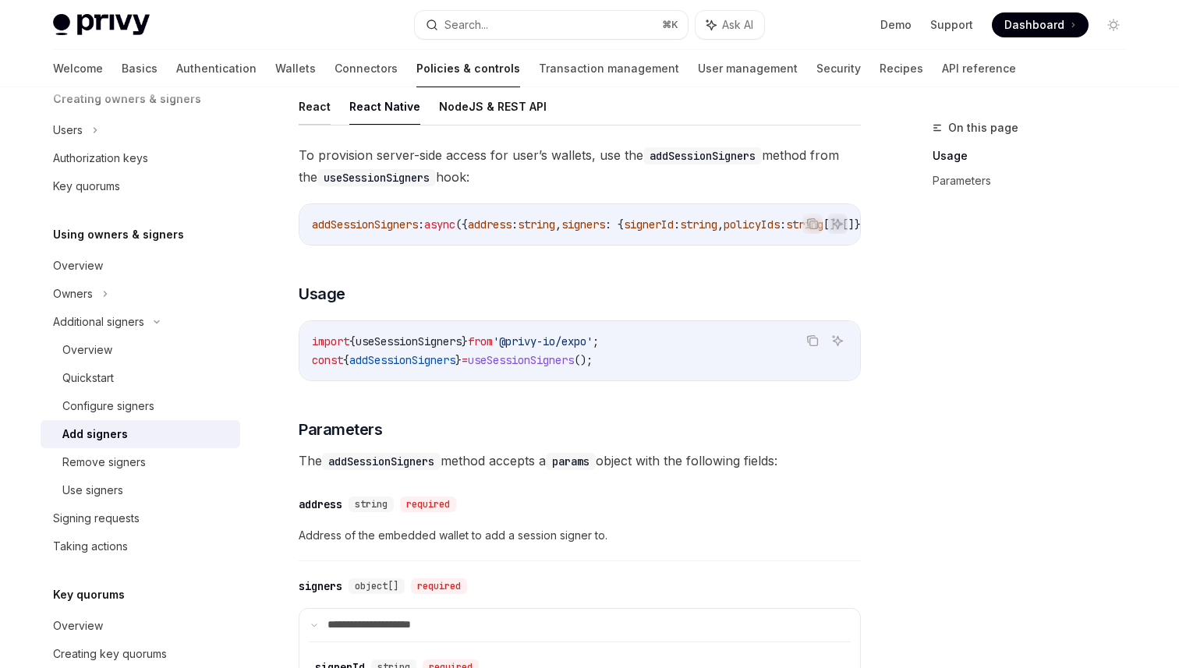
click at [319, 104] on button "React" at bounding box center [315, 106] width 32 height 37
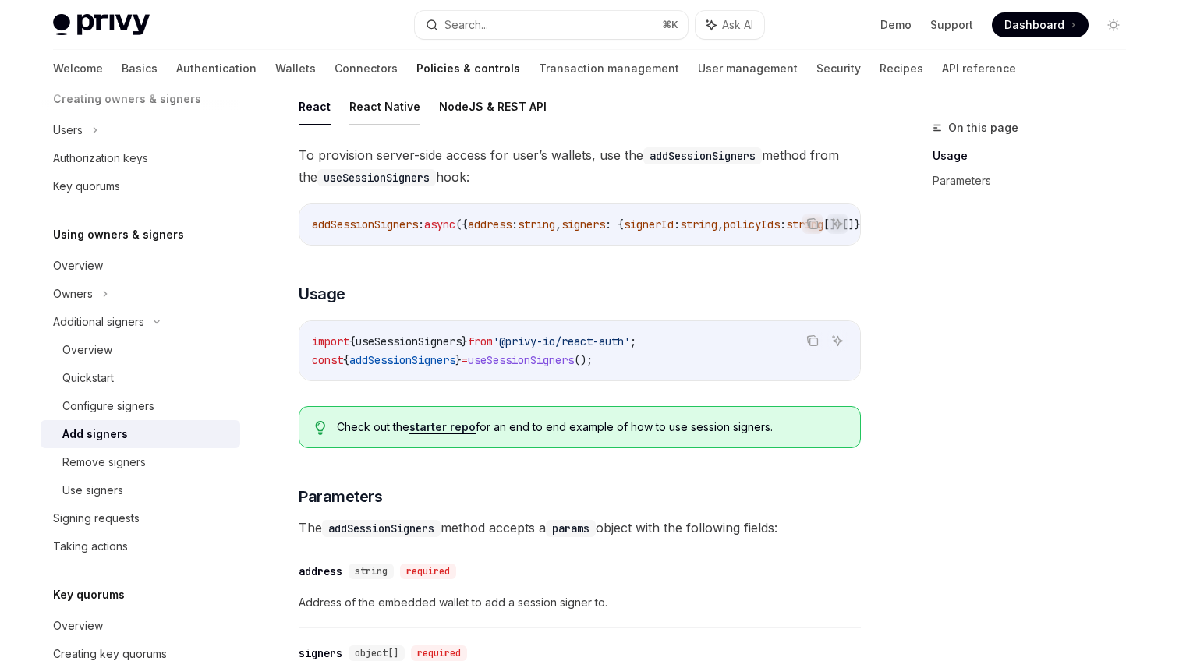
click at [387, 116] on button "React Native" at bounding box center [384, 106] width 71 height 37
type textarea "*"
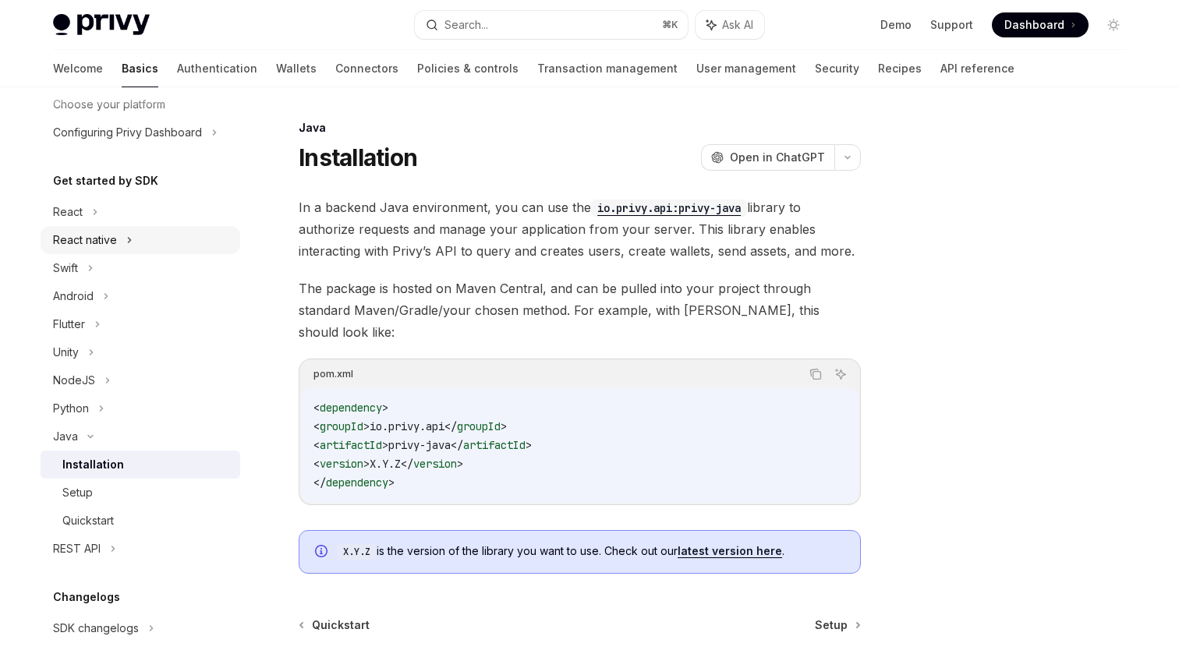
scroll to position [128, 0]
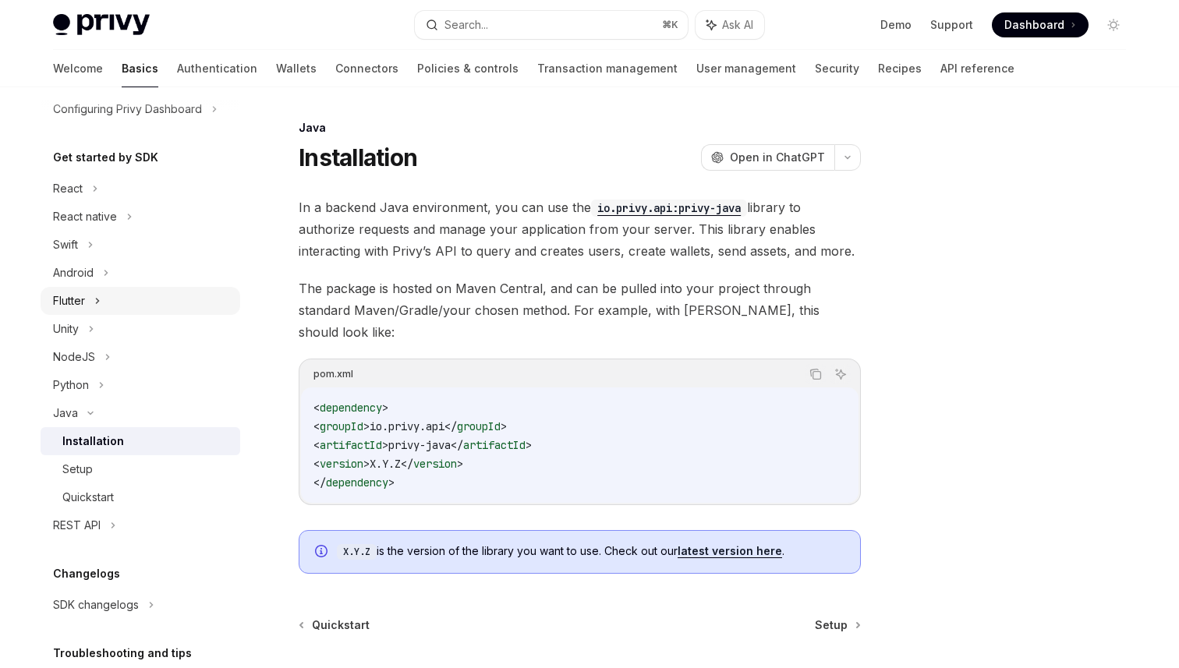
click at [102, 287] on div "Flutter" at bounding box center [141, 301] width 200 height 28
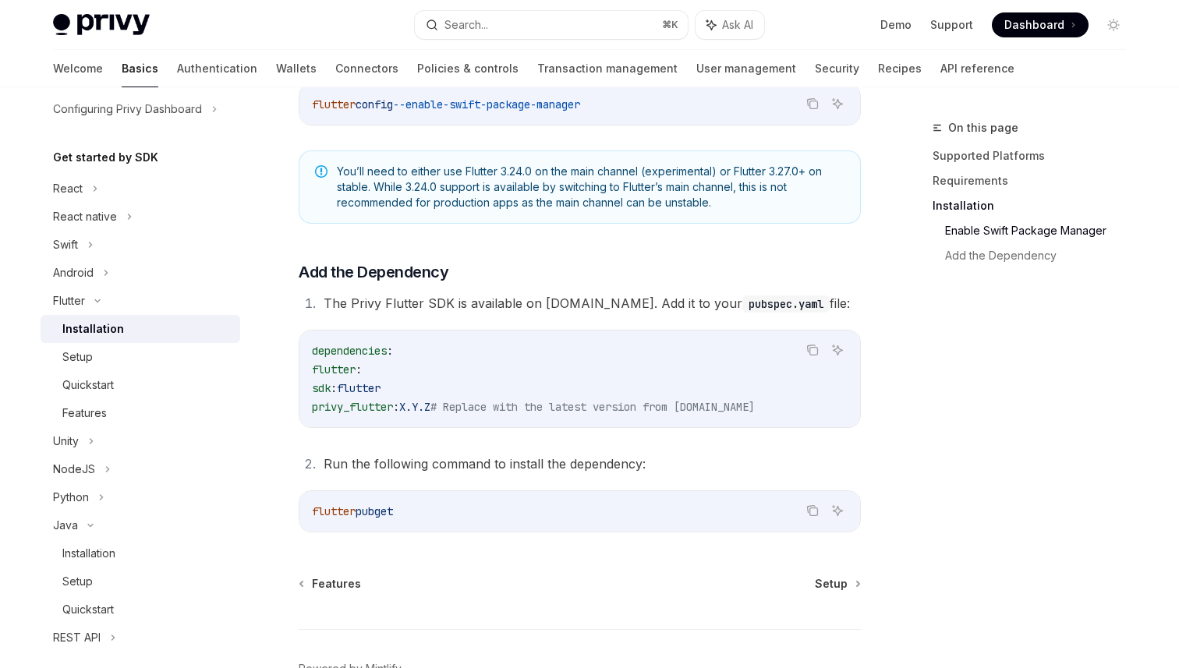
scroll to position [643, 0]
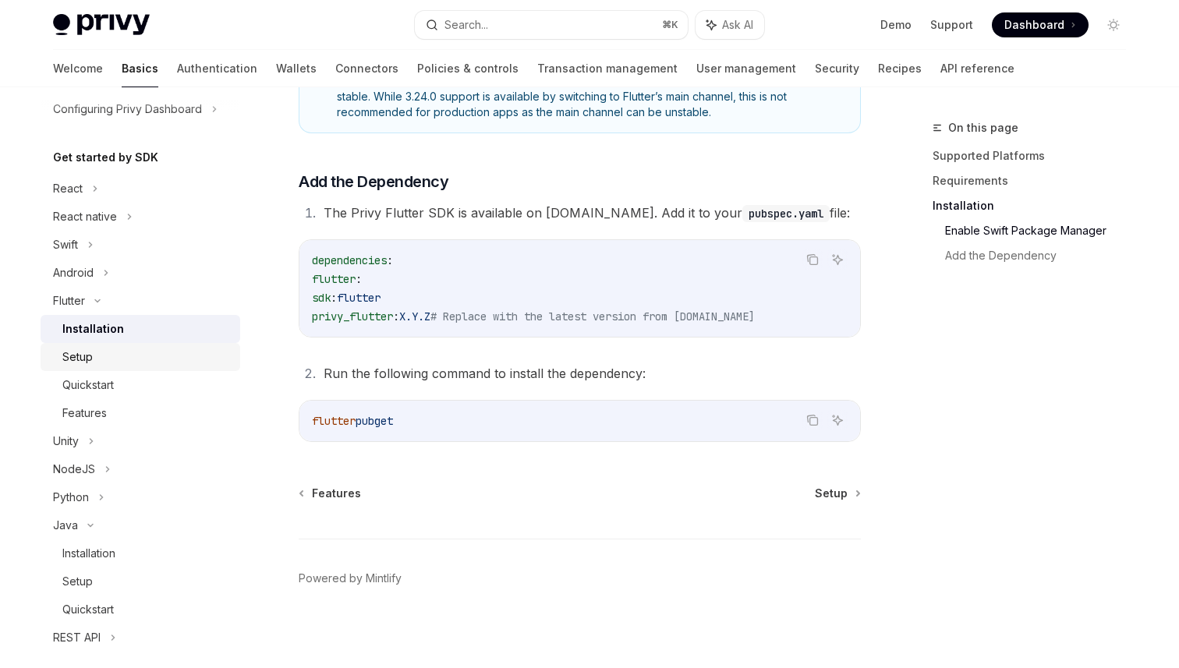
click at [129, 353] on div "Setup" at bounding box center [146, 357] width 168 height 19
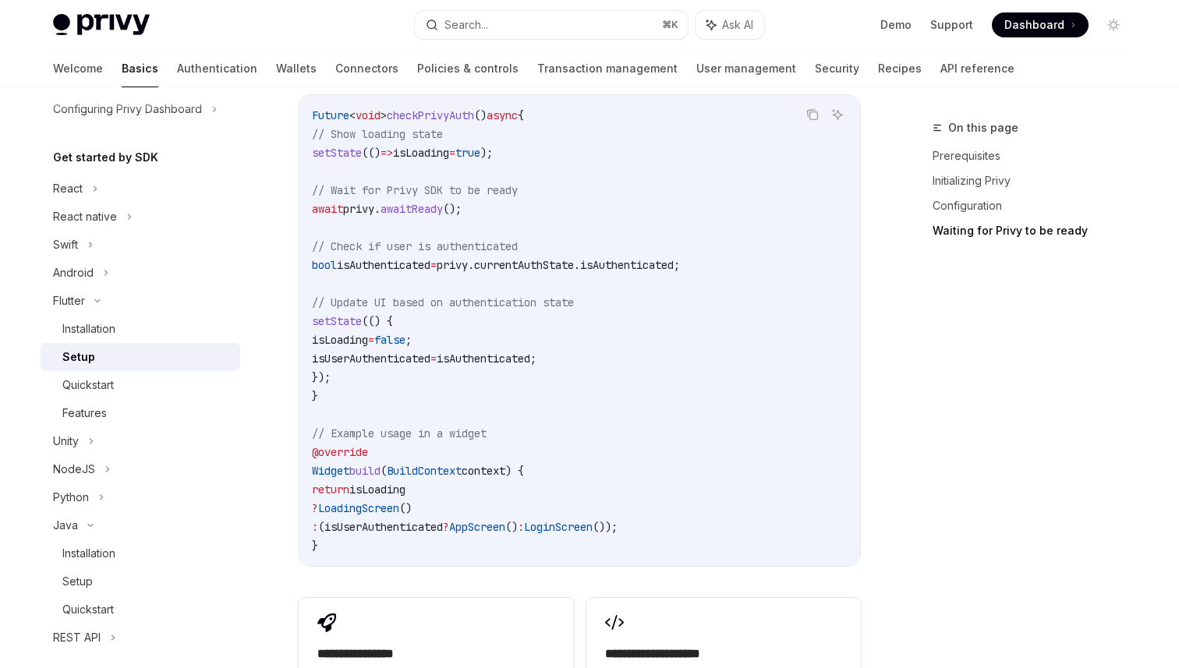
scroll to position [1467, 0]
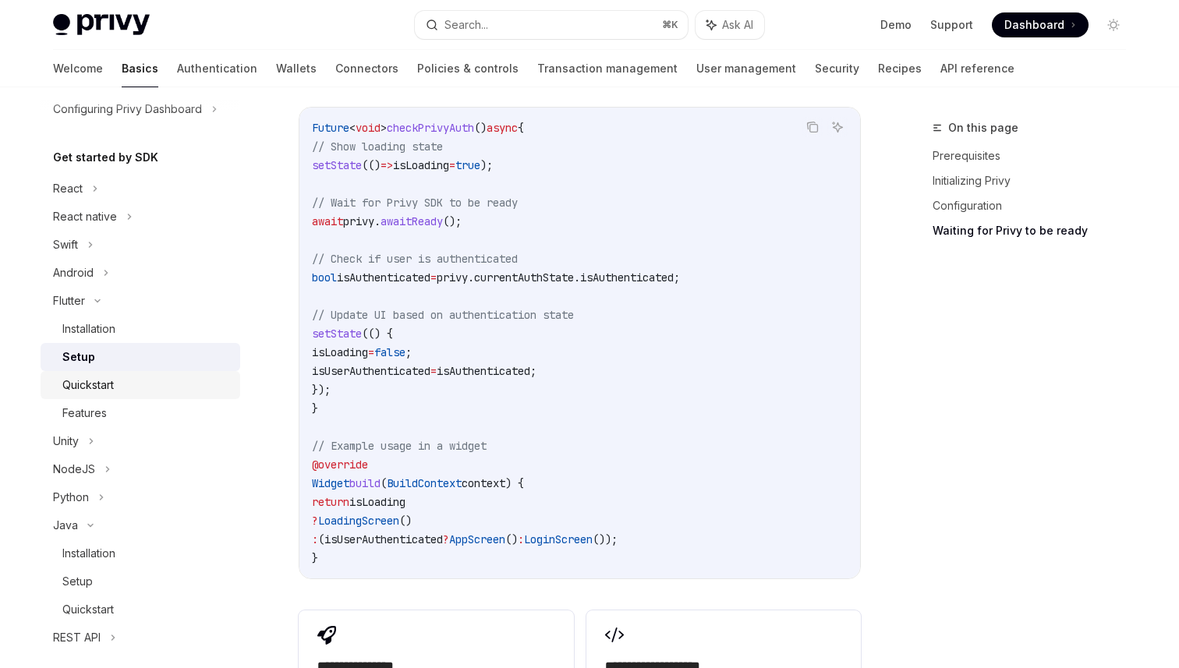
click at [103, 381] on div "Quickstart" at bounding box center [87, 385] width 51 height 19
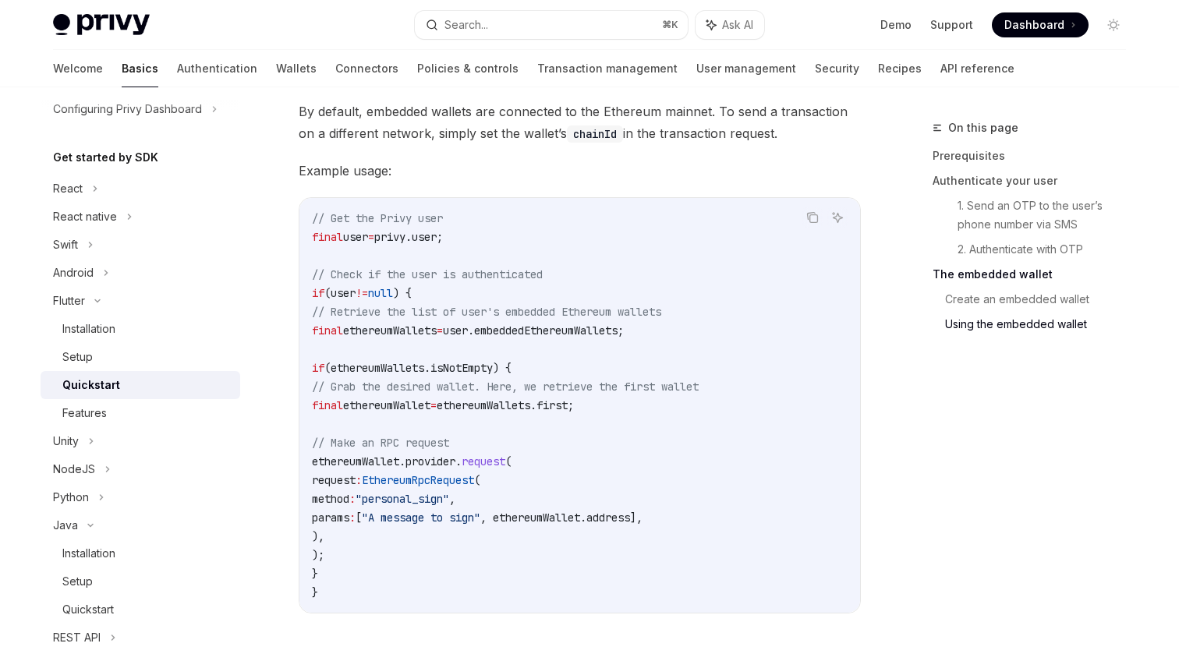
scroll to position [2842, 0]
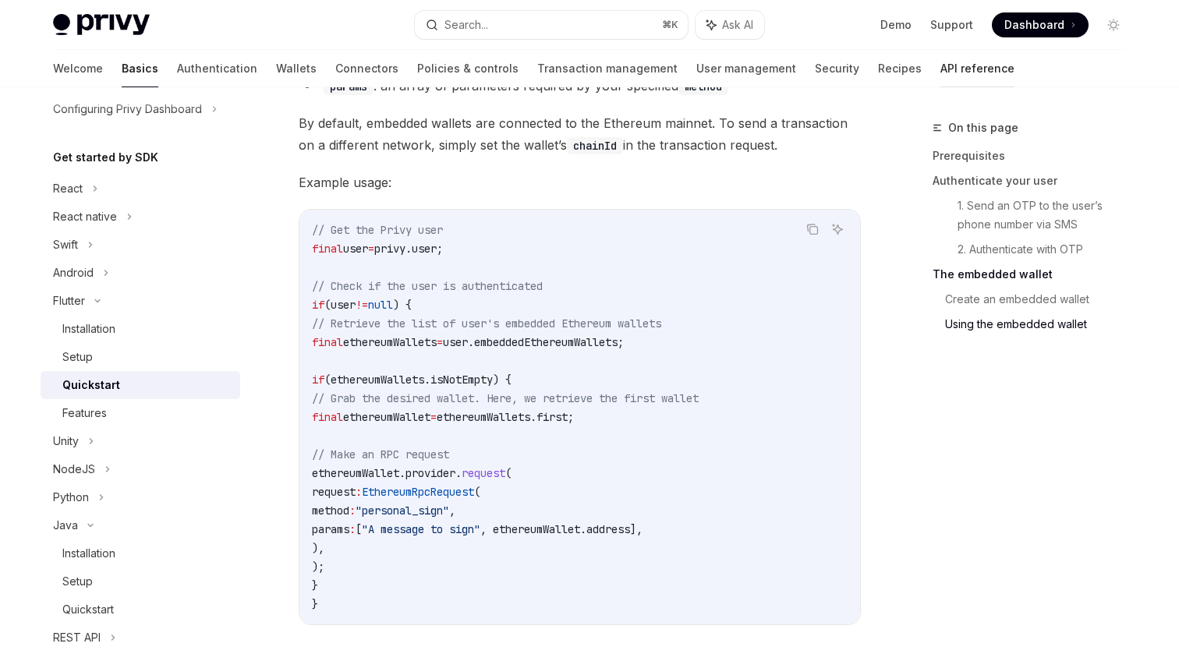
click at [941, 70] on link "API reference" at bounding box center [978, 68] width 74 height 37
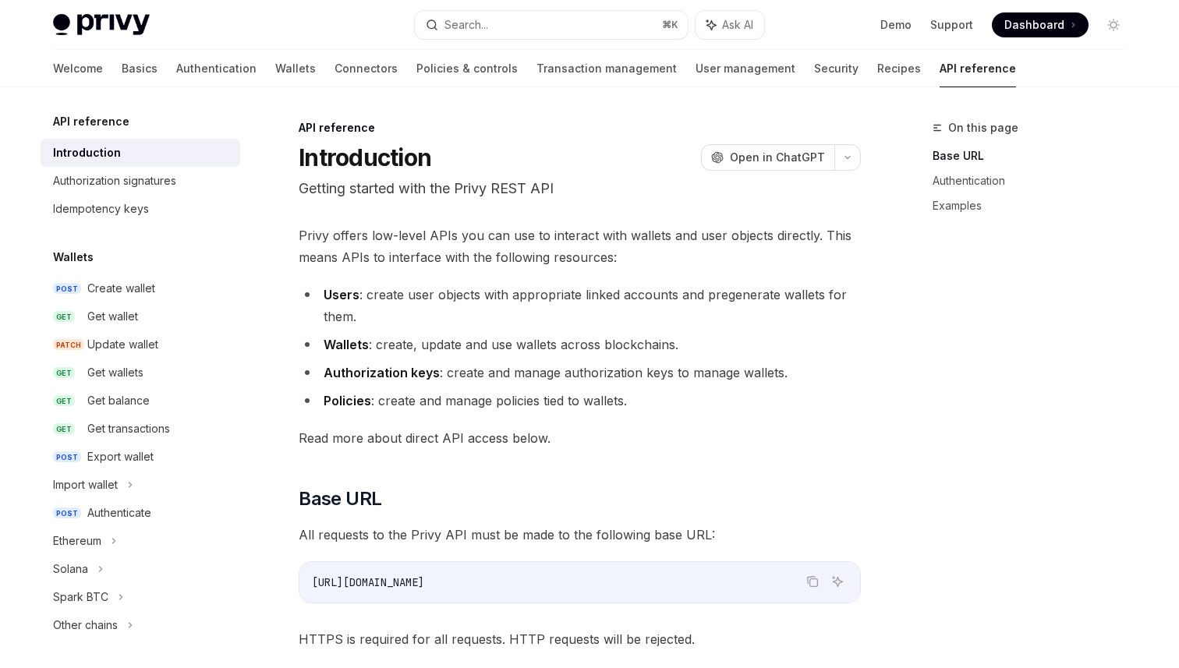
click at [940, 71] on link "API reference" at bounding box center [978, 68] width 76 height 37
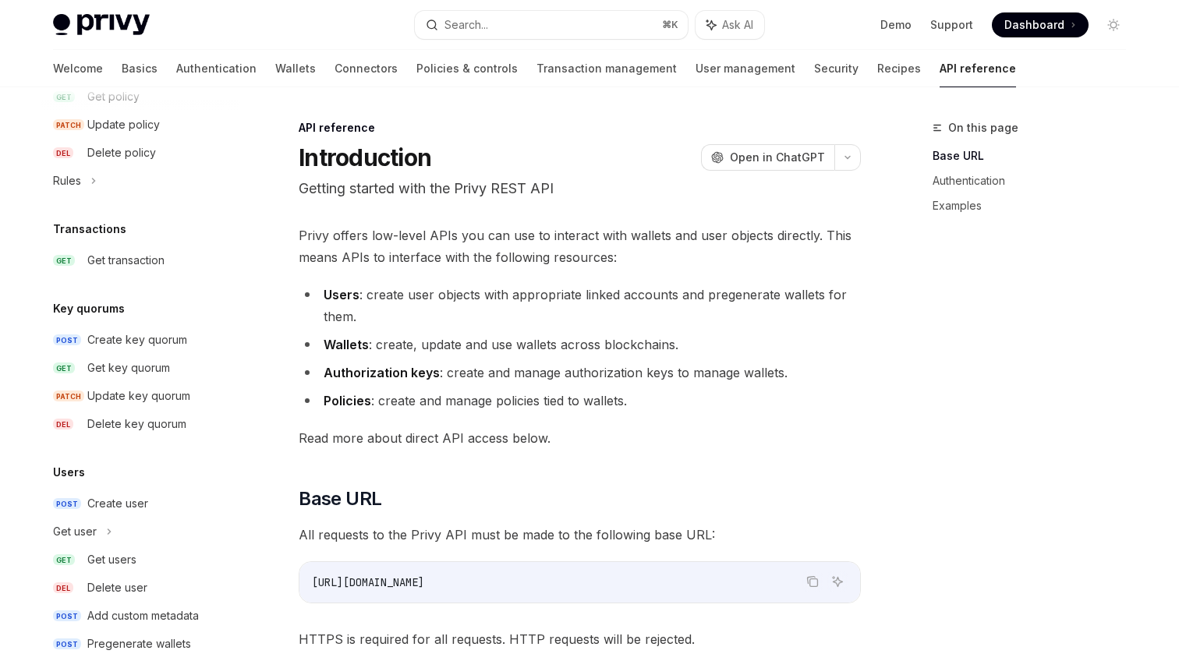
scroll to position [943, 0]
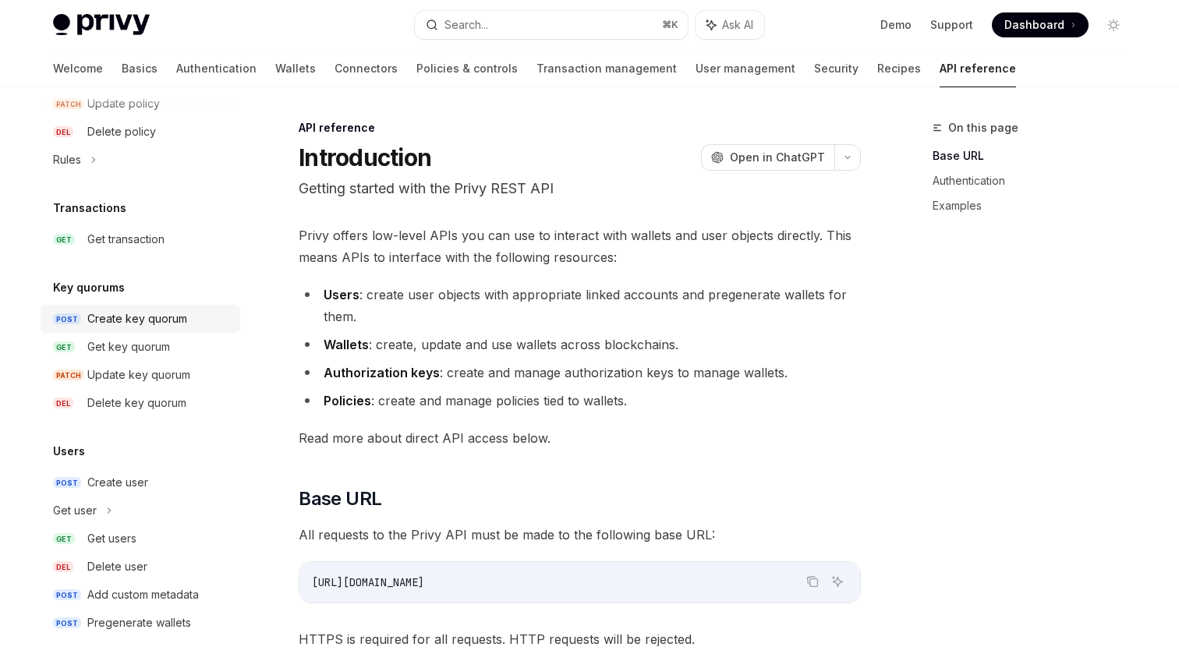
click at [167, 317] on div "Create key quorum" at bounding box center [137, 319] width 100 height 19
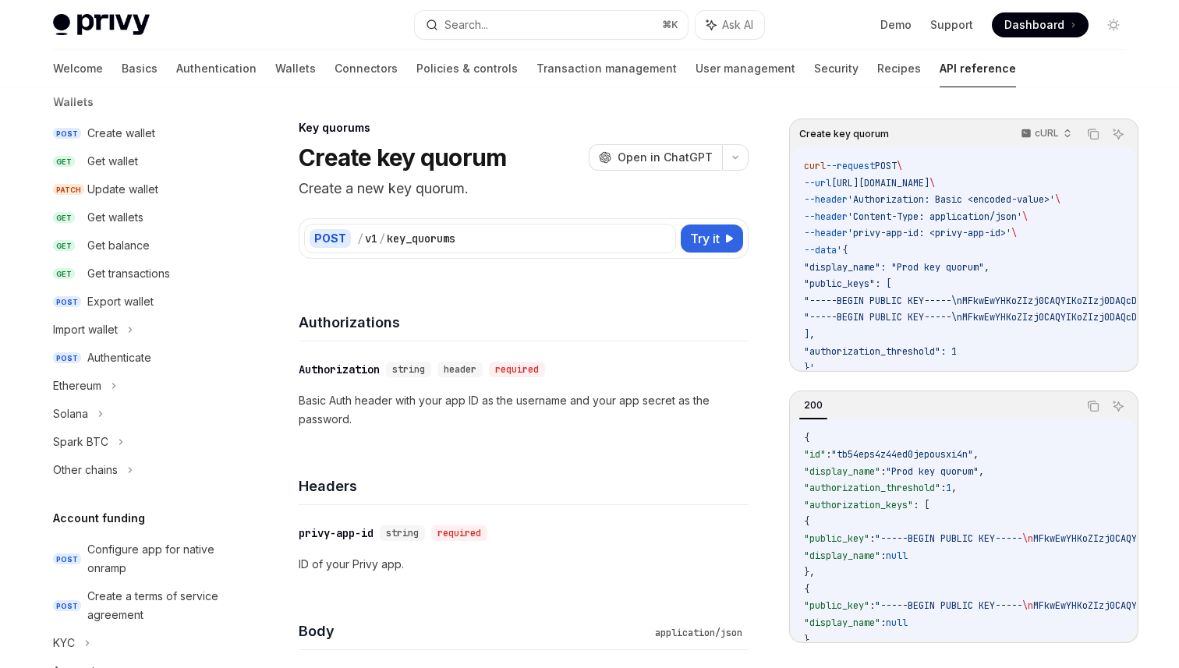
scroll to position [129, 0]
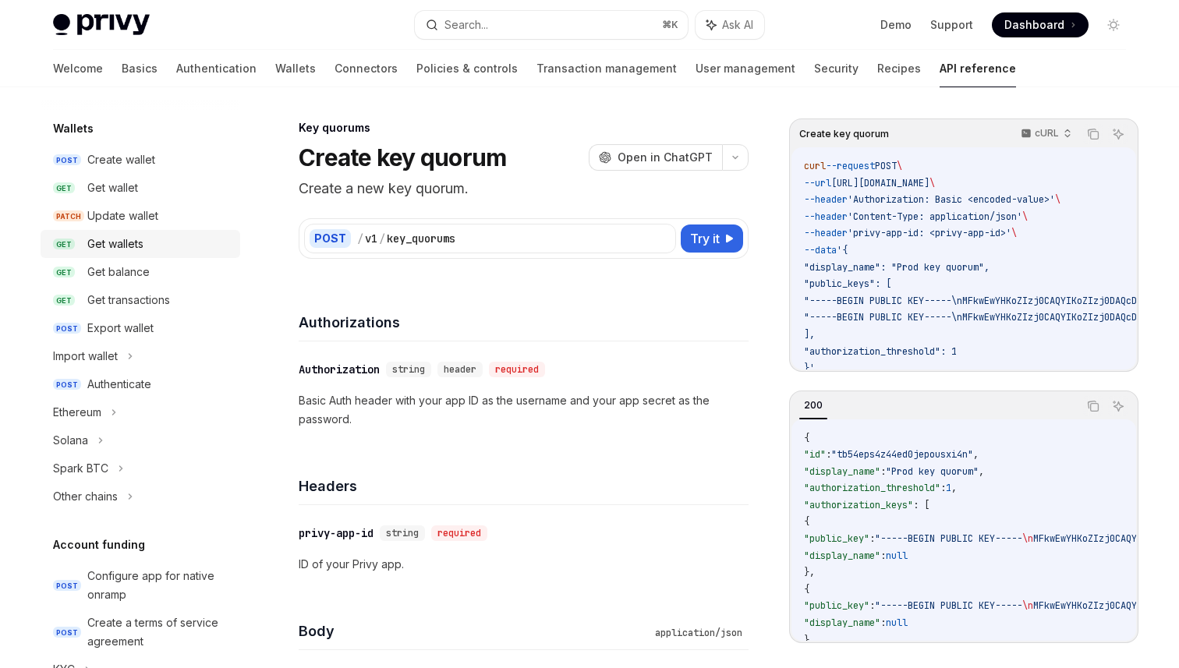
click at [137, 243] on div "Get wallets" at bounding box center [115, 244] width 56 height 19
type textarea "*"
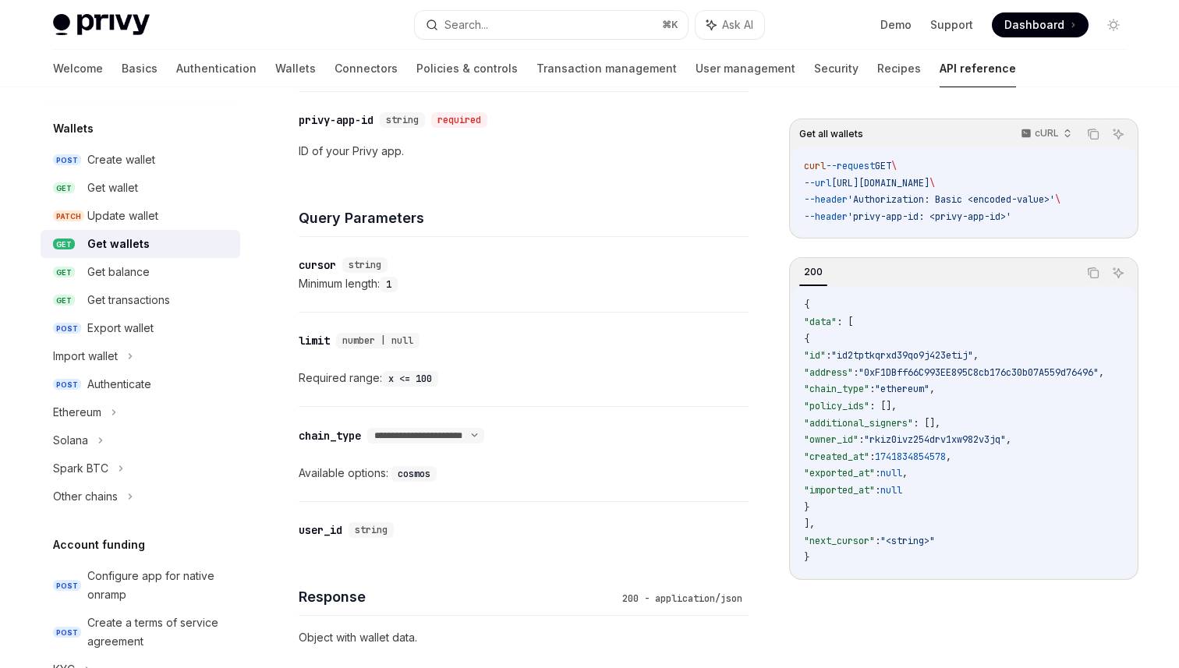
scroll to position [589, 0]
